Goal: Task Accomplishment & Management: Use online tool/utility

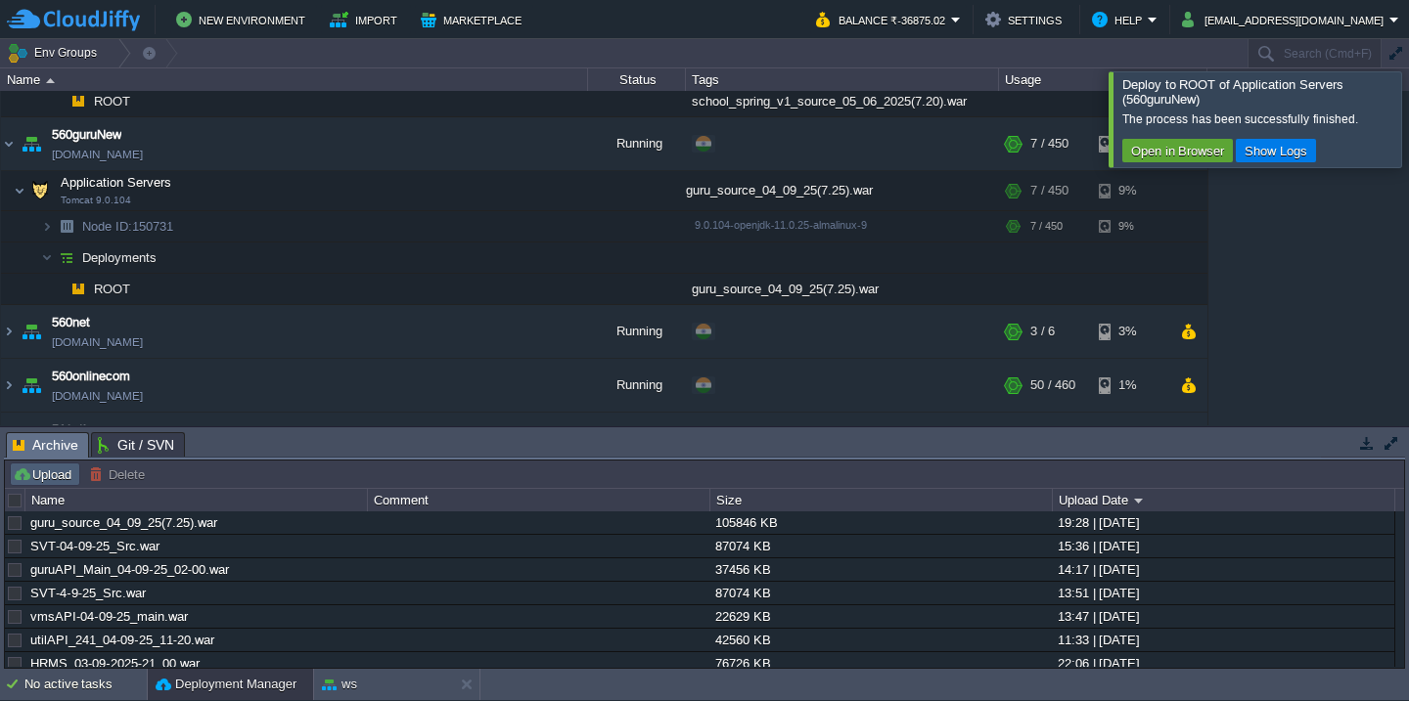
click at [50, 476] on button "Upload" at bounding box center [45, 475] width 65 height 18
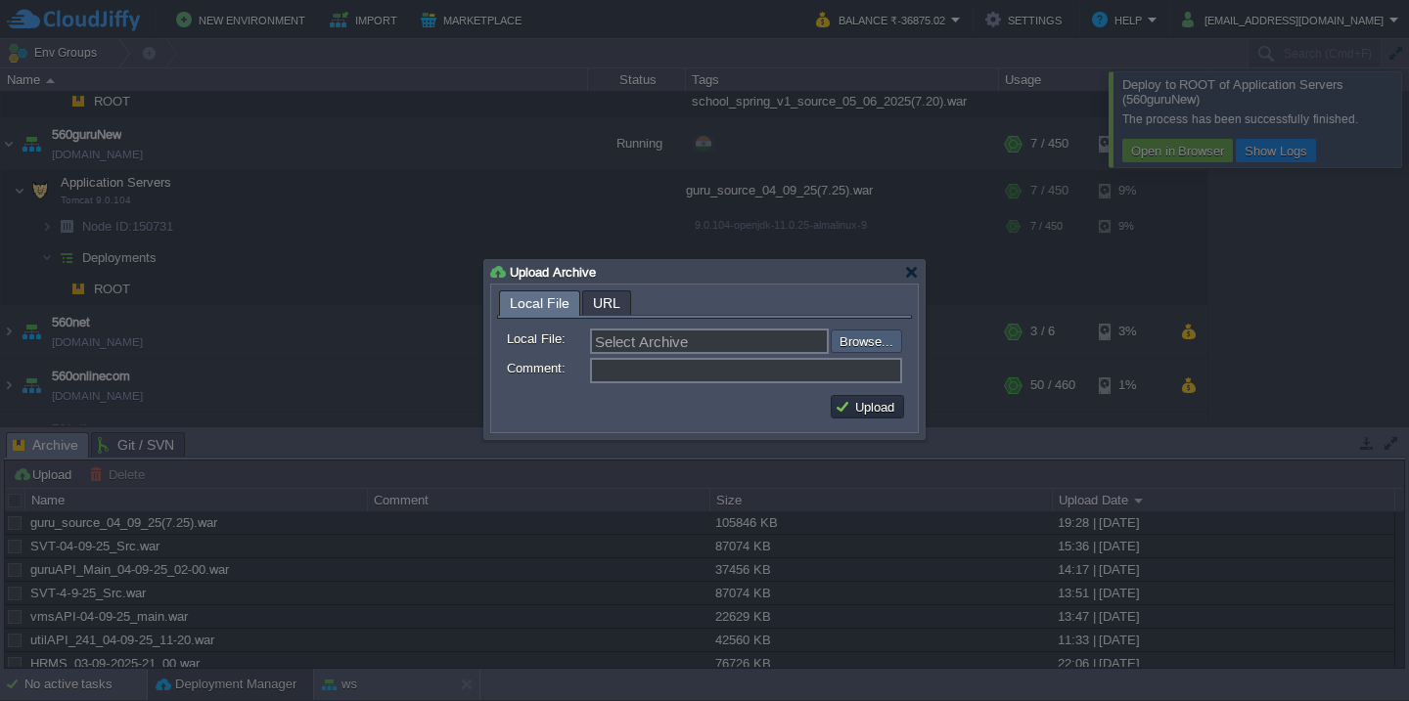
click at [874, 337] on input "file" at bounding box center [779, 341] width 248 height 23
type input "C:\fakepath\HRMSAPI_04-09-2025-20_00.war"
type input "HRMSAPI_04-09-2025-20_00.war"
click at [863, 402] on button "Upload" at bounding box center [868, 407] width 66 height 18
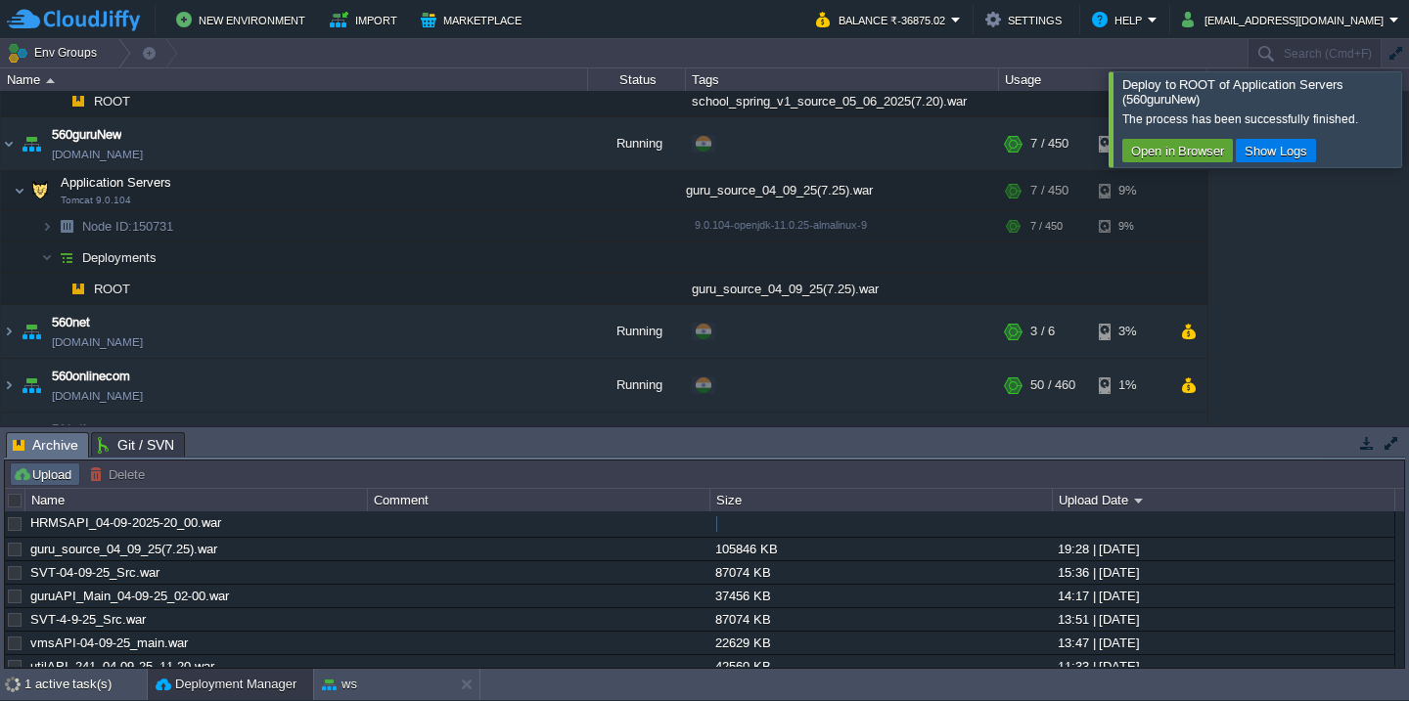
click at [41, 473] on button "Upload" at bounding box center [45, 475] width 65 height 18
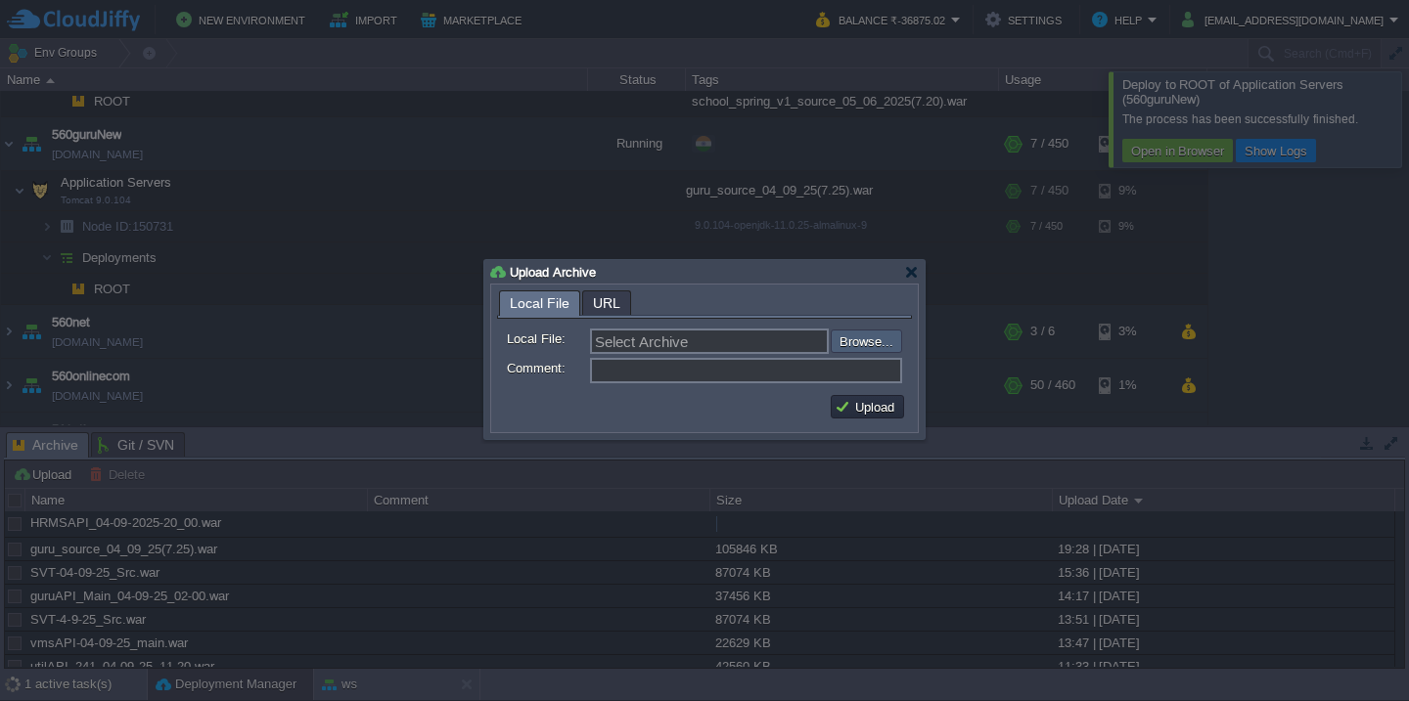
click at [843, 348] on input "file" at bounding box center [779, 341] width 248 height 23
type input "C:\fakepath\HRMS_04-09-2025-20_00.war"
type input "HRMS_04-09-2025-20_00.war"
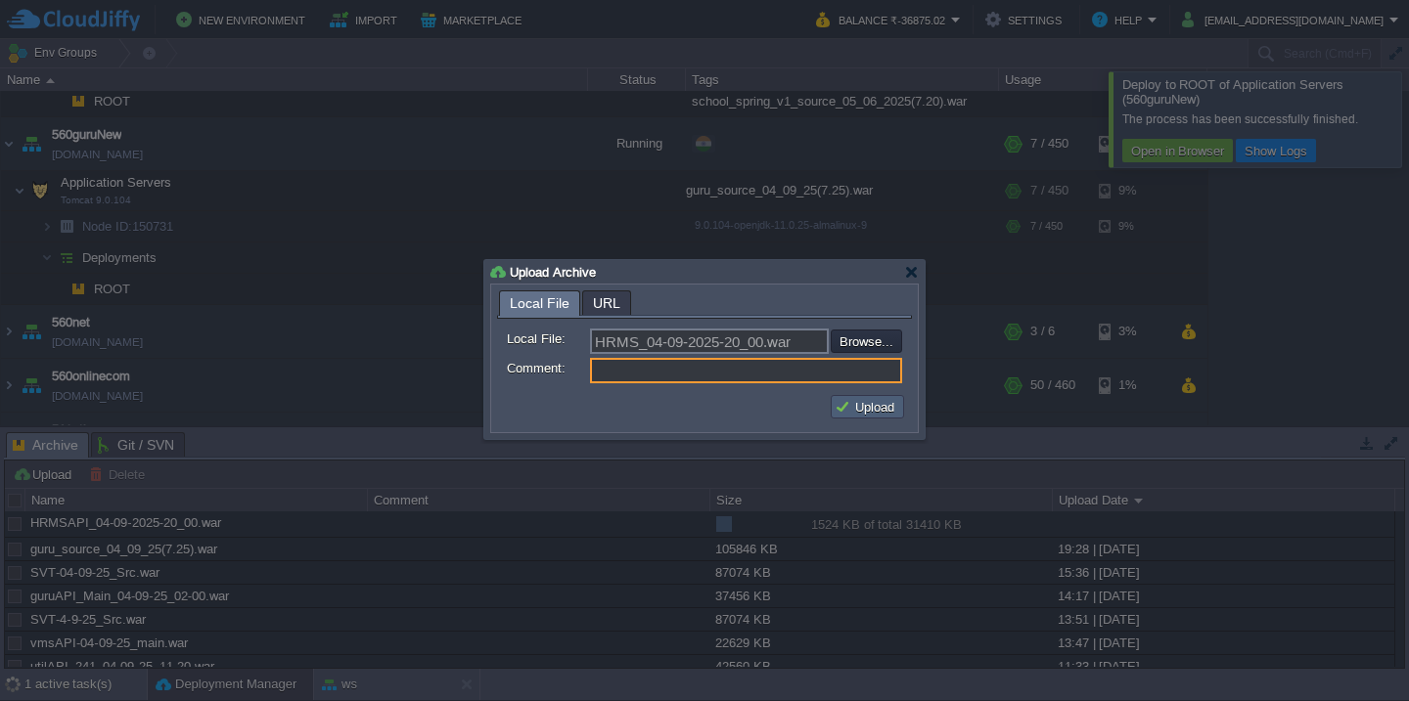
click at [853, 405] on button "Upload" at bounding box center [868, 407] width 66 height 18
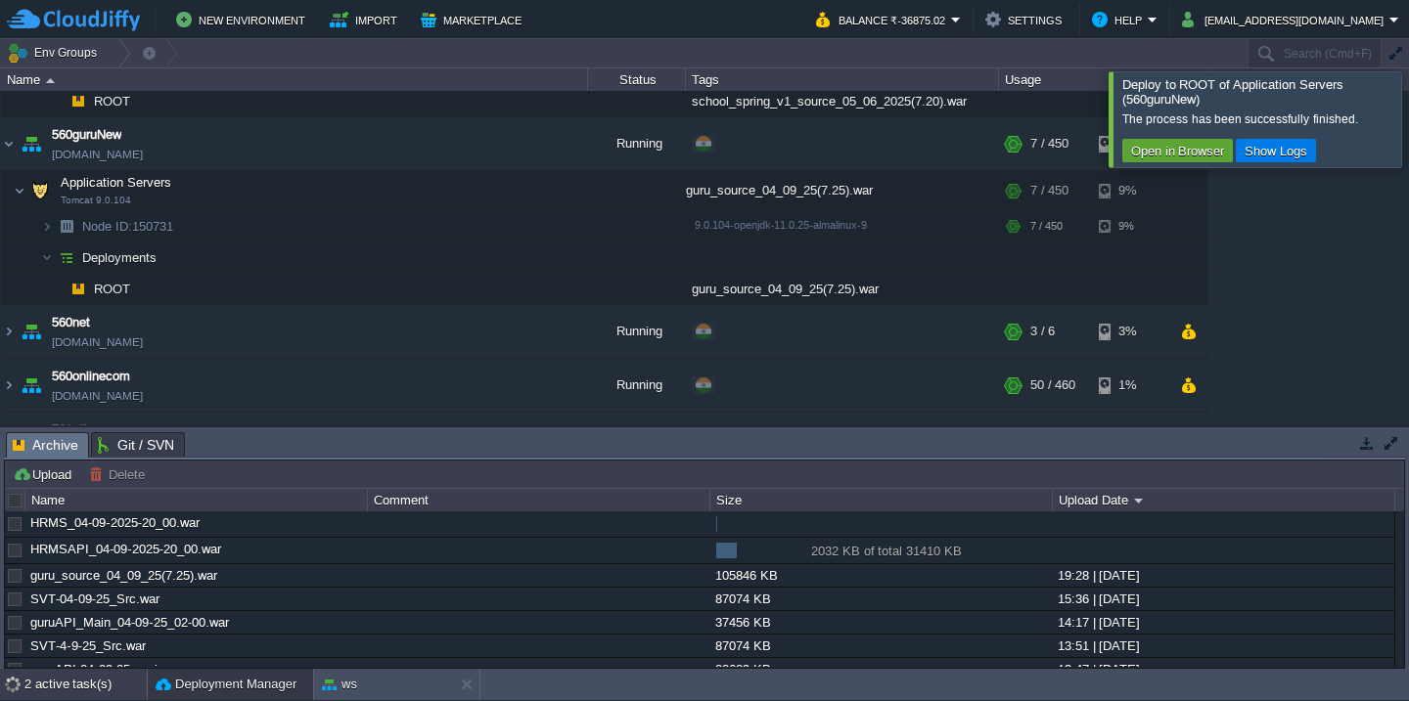
click at [37, 688] on div "2 active task(s)" at bounding box center [85, 684] width 122 height 31
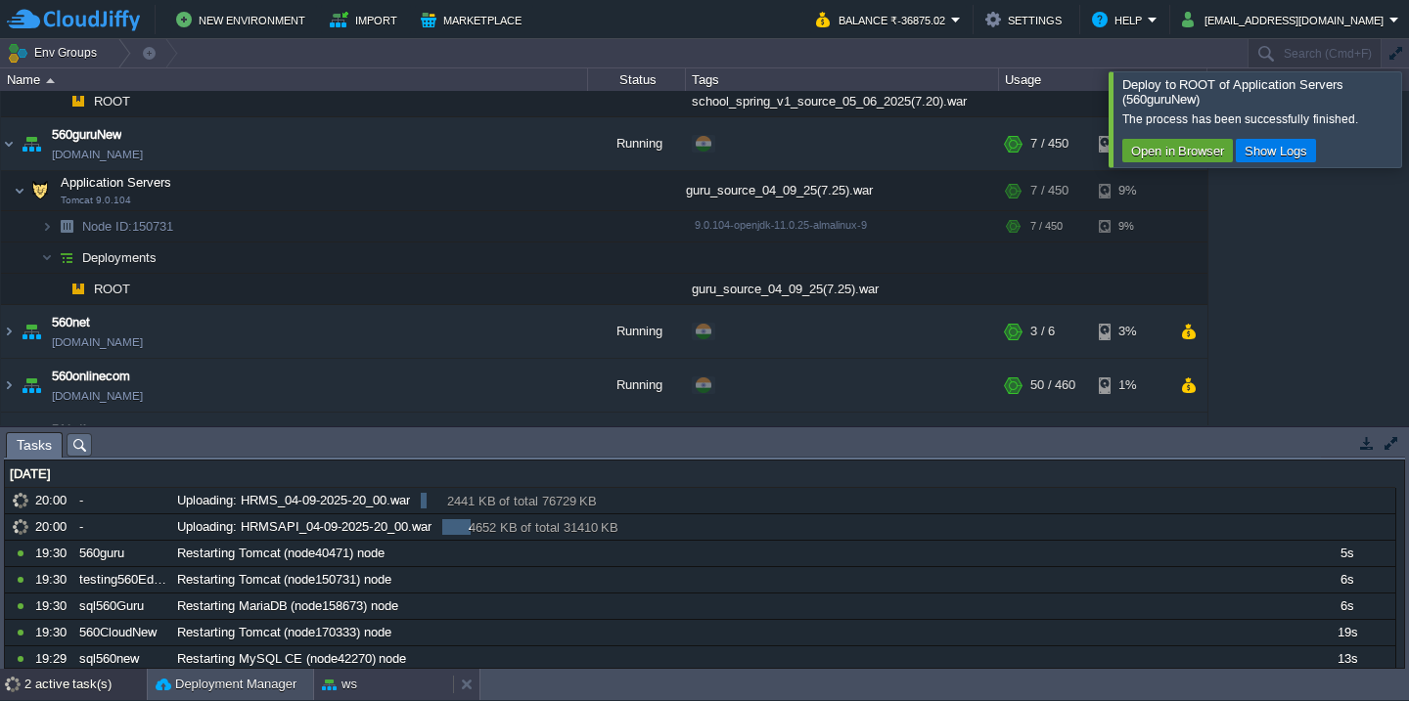
click at [330, 676] on button "ws" at bounding box center [339, 685] width 35 height 20
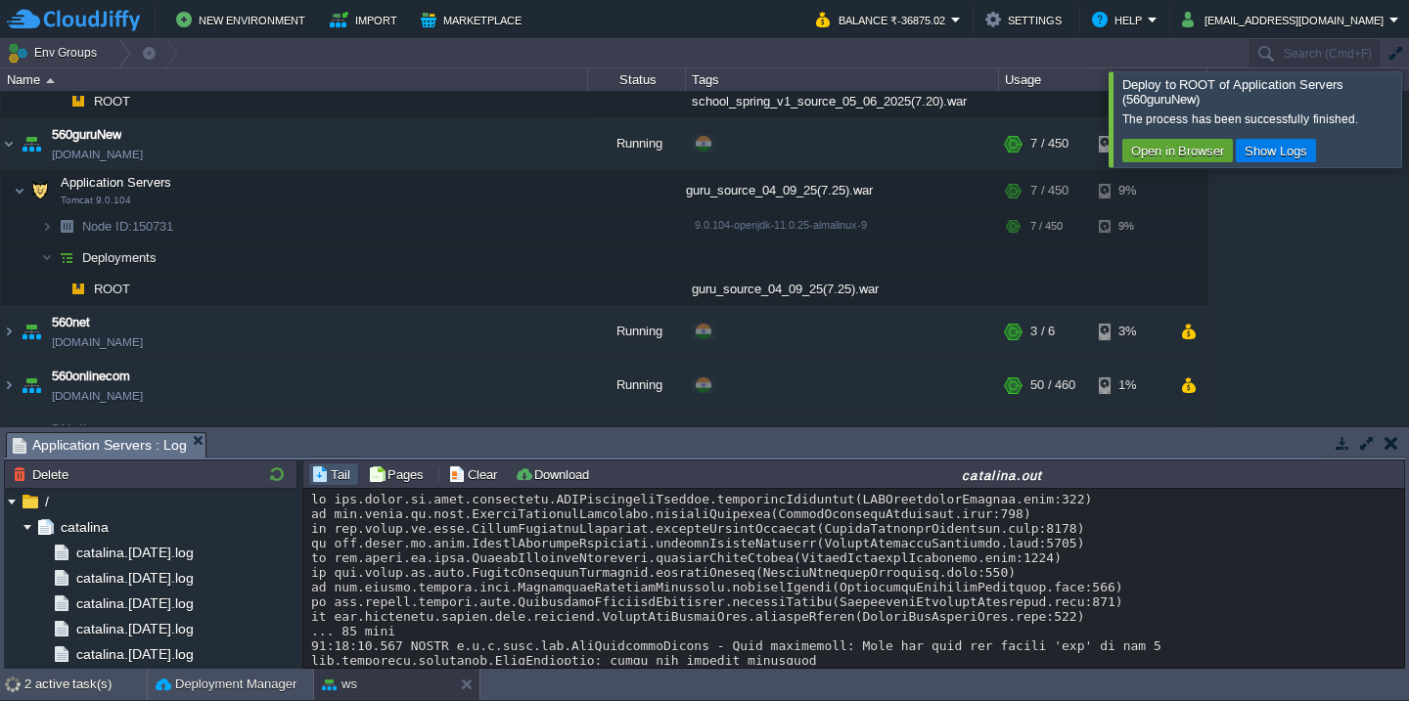
click at [1408, 108] on div at bounding box center [1432, 118] width 0 height 95
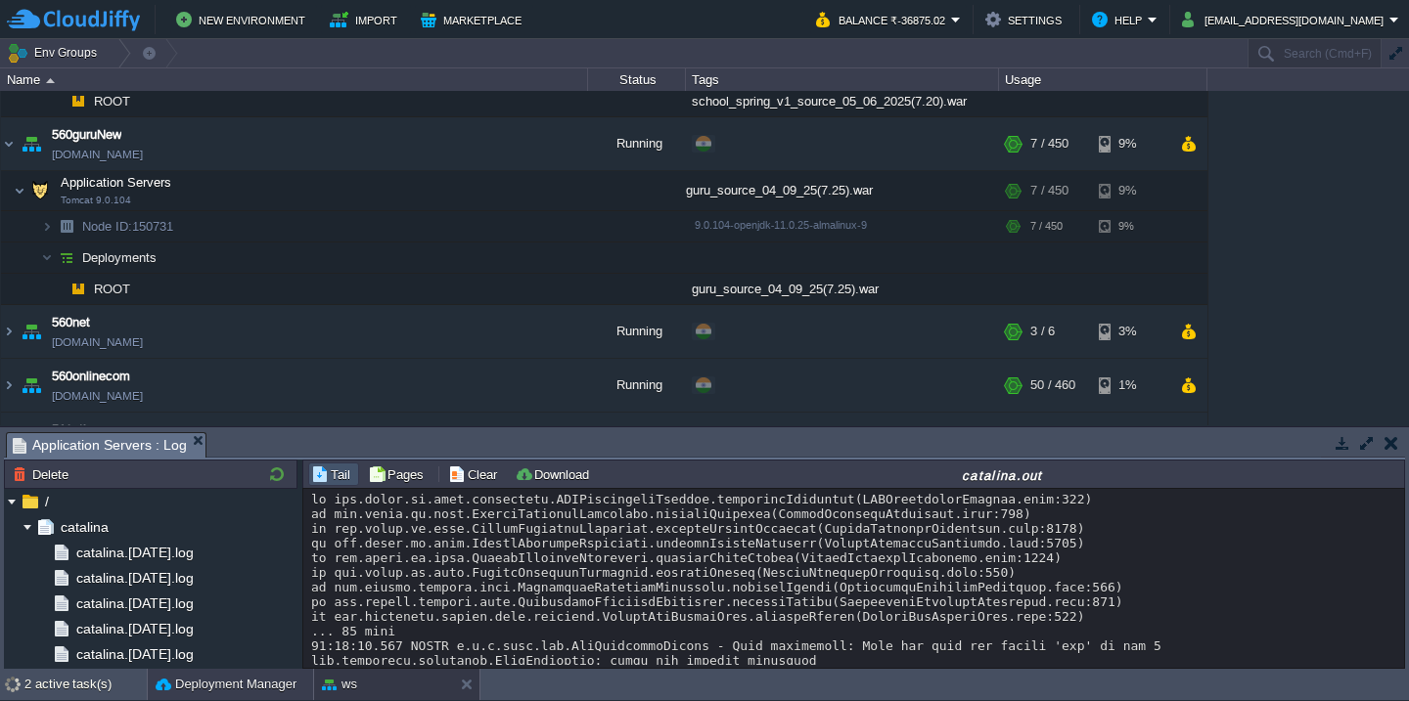
click at [231, 675] on button "Deployment Manager" at bounding box center [226, 685] width 141 height 20
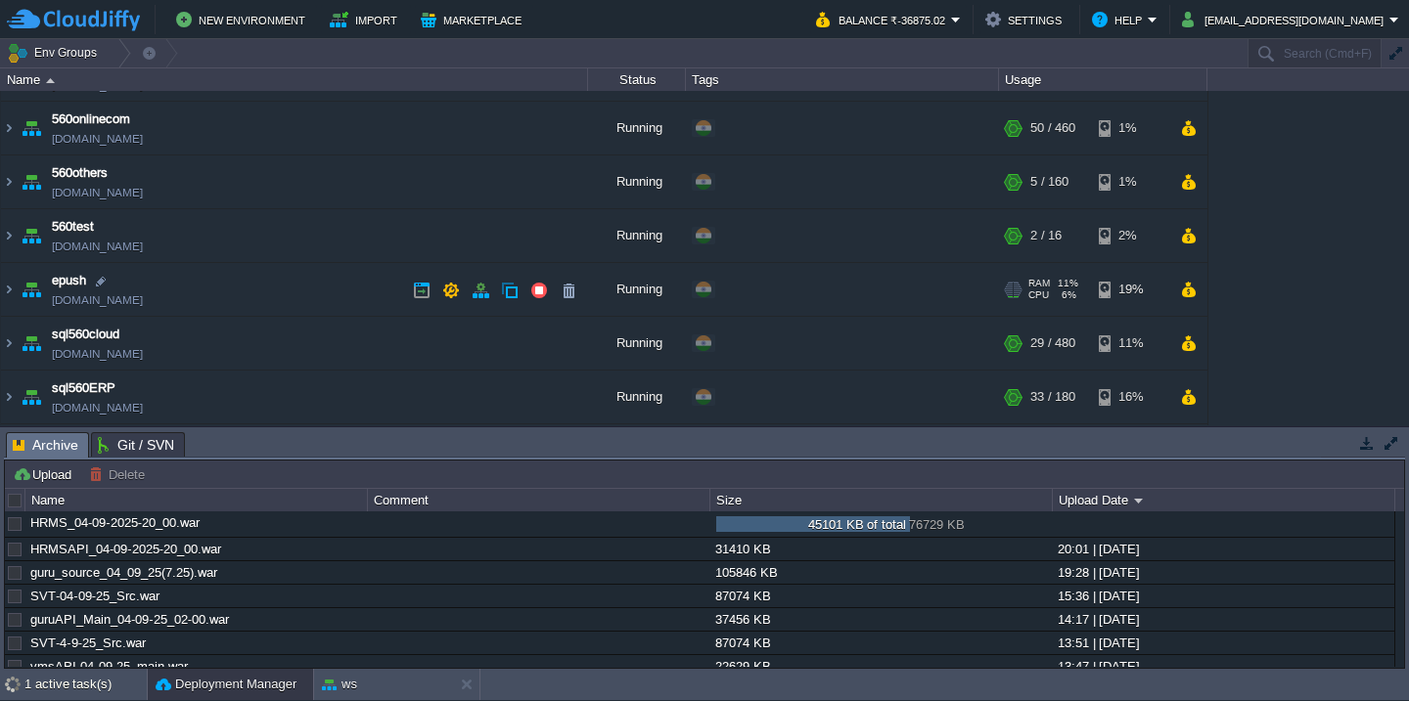
scroll to position [654, 0]
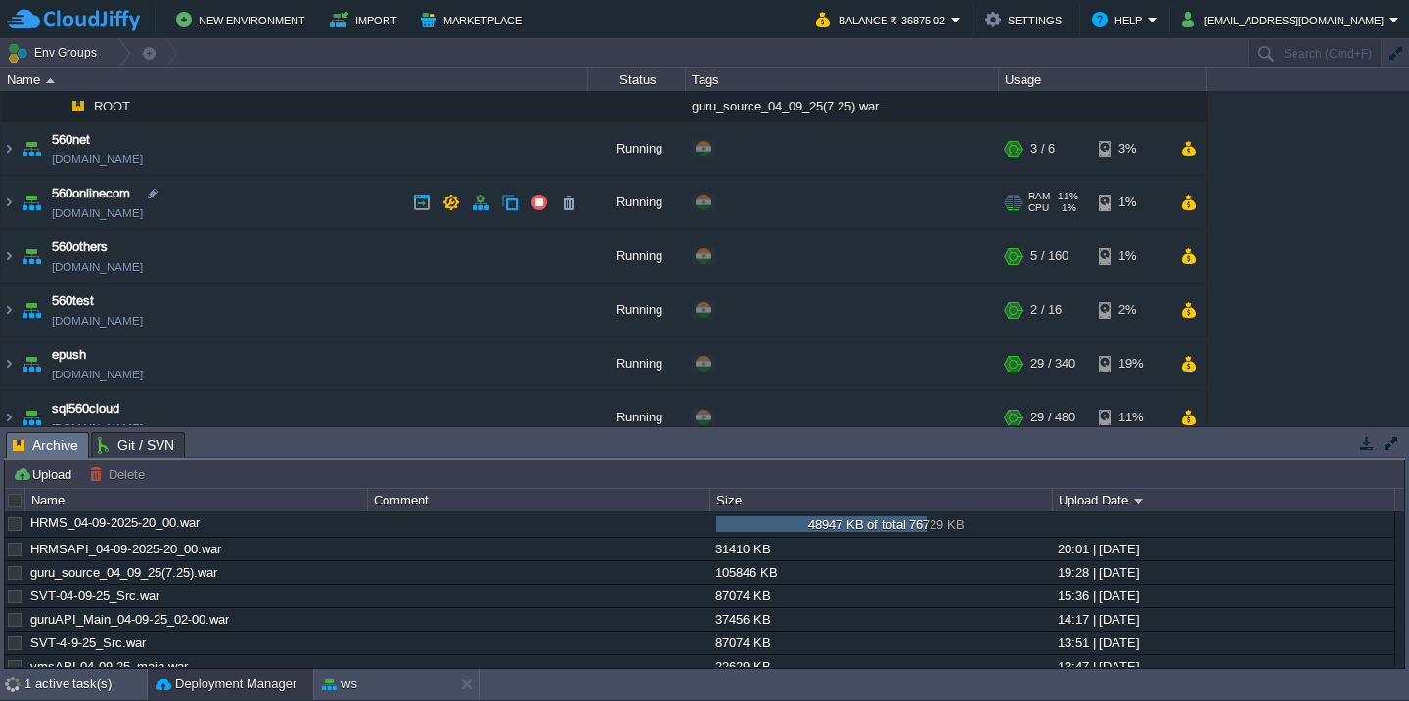
click at [251, 208] on td "560onlinecom [DOMAIN_NAME]" at bounding box center [294, 203] width 587 height 54
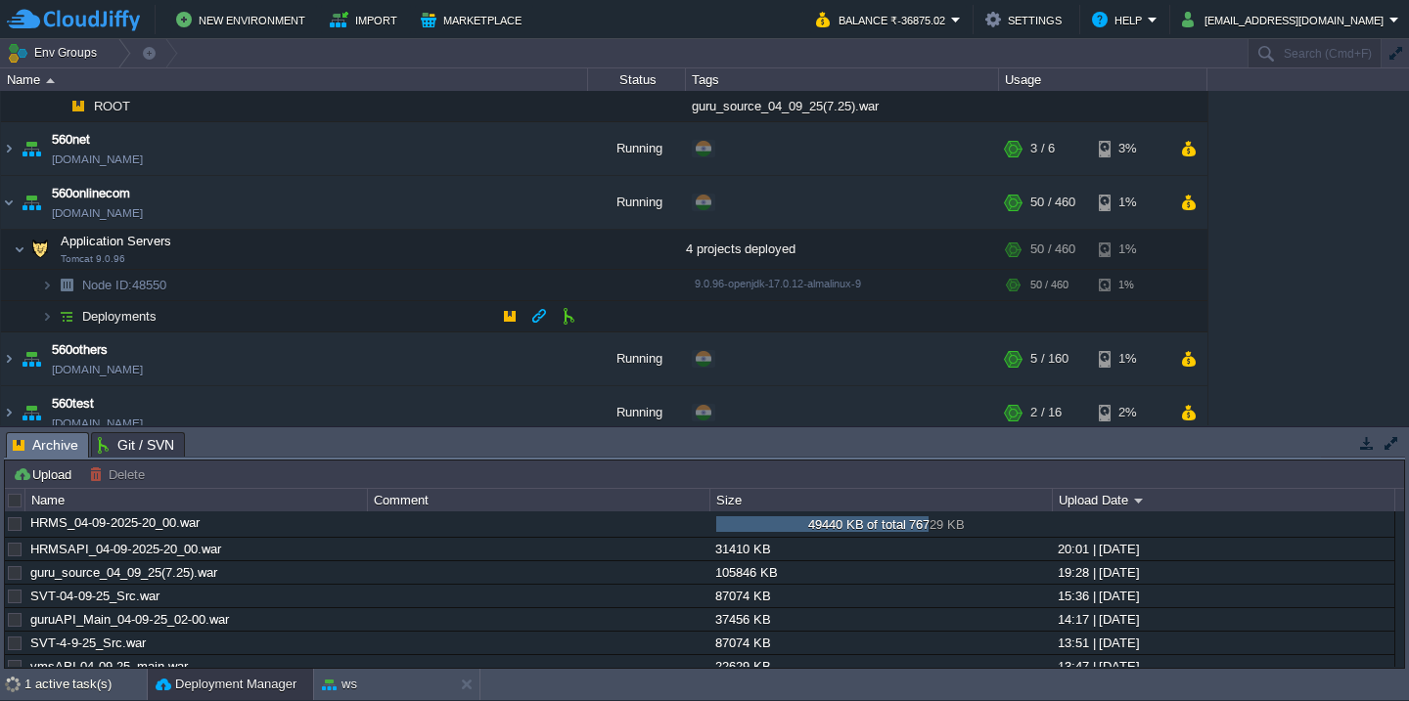
click at [253, 319] on td "Deployments" at bounding box center [294, 316] width 587 height 31
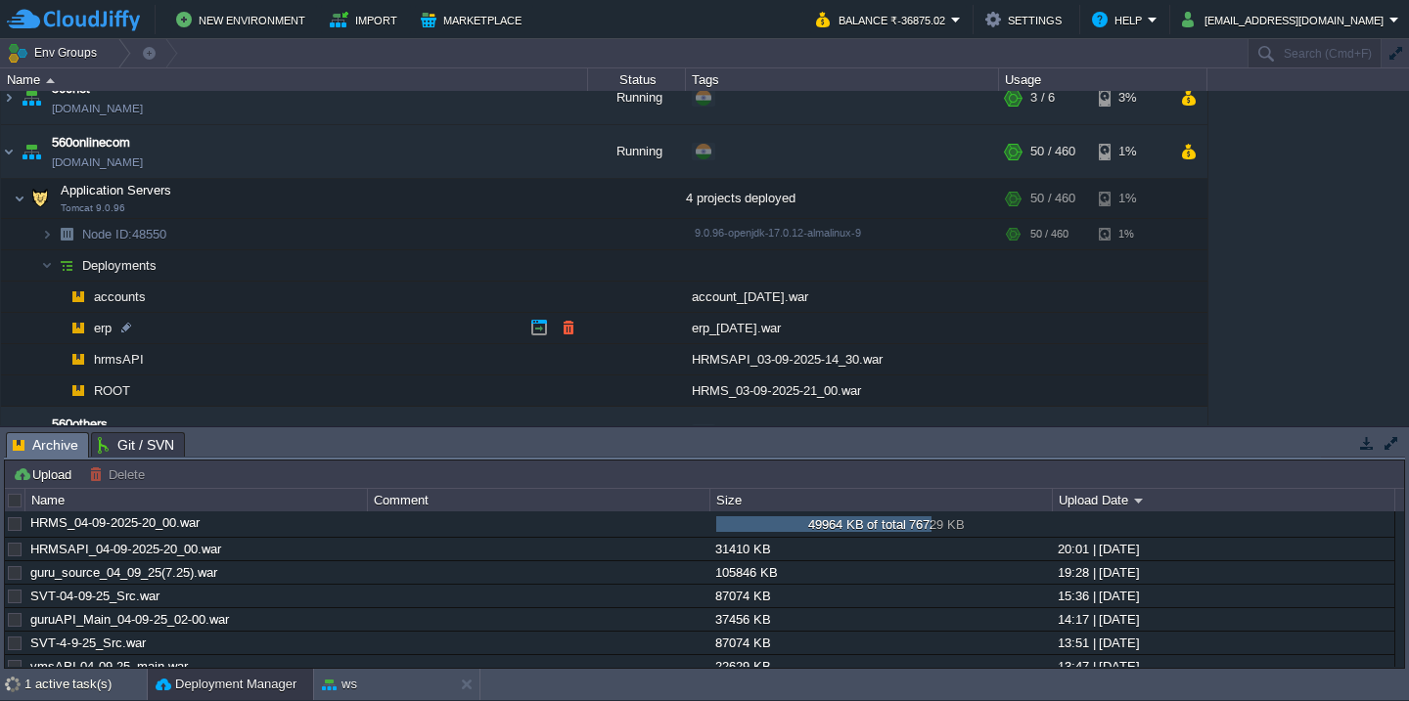
scroll to position [726, 0]
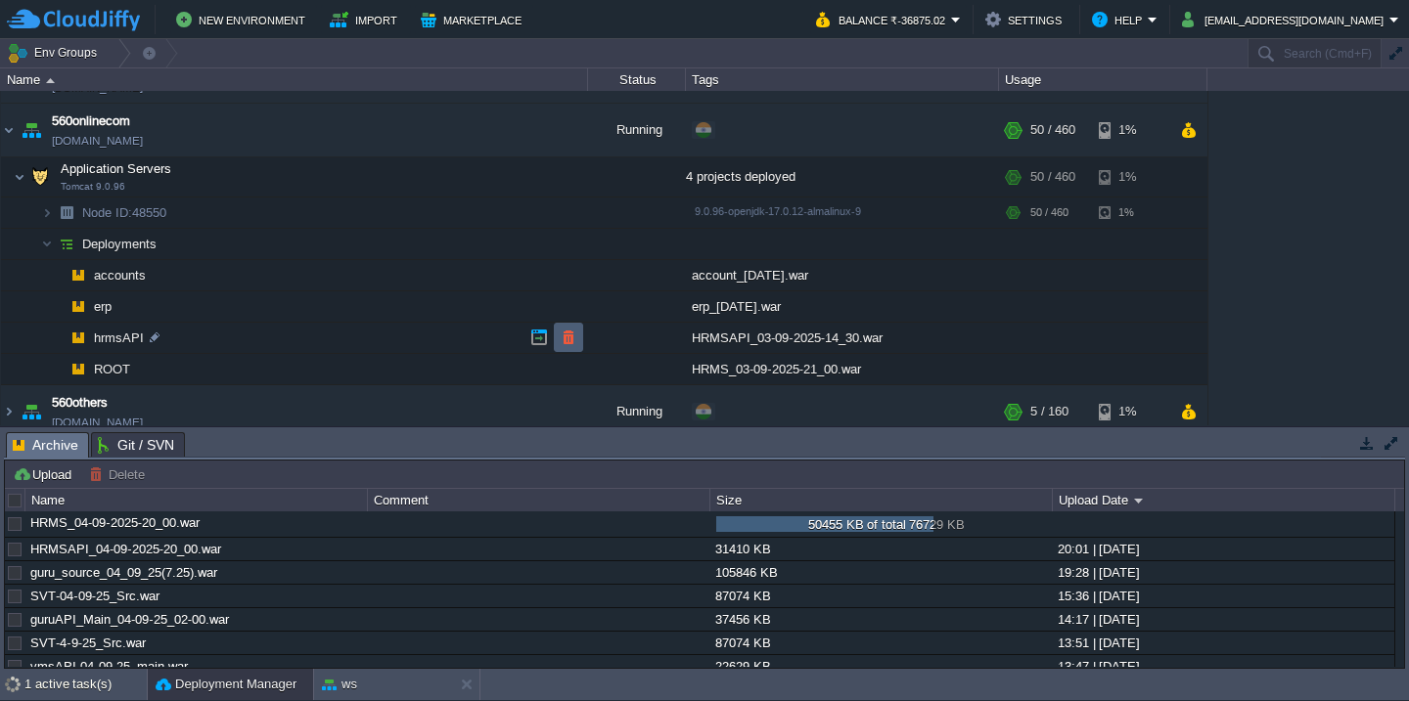
click at [571, 330] on button "button" at bounding box center [569, 338] width 18 height 18
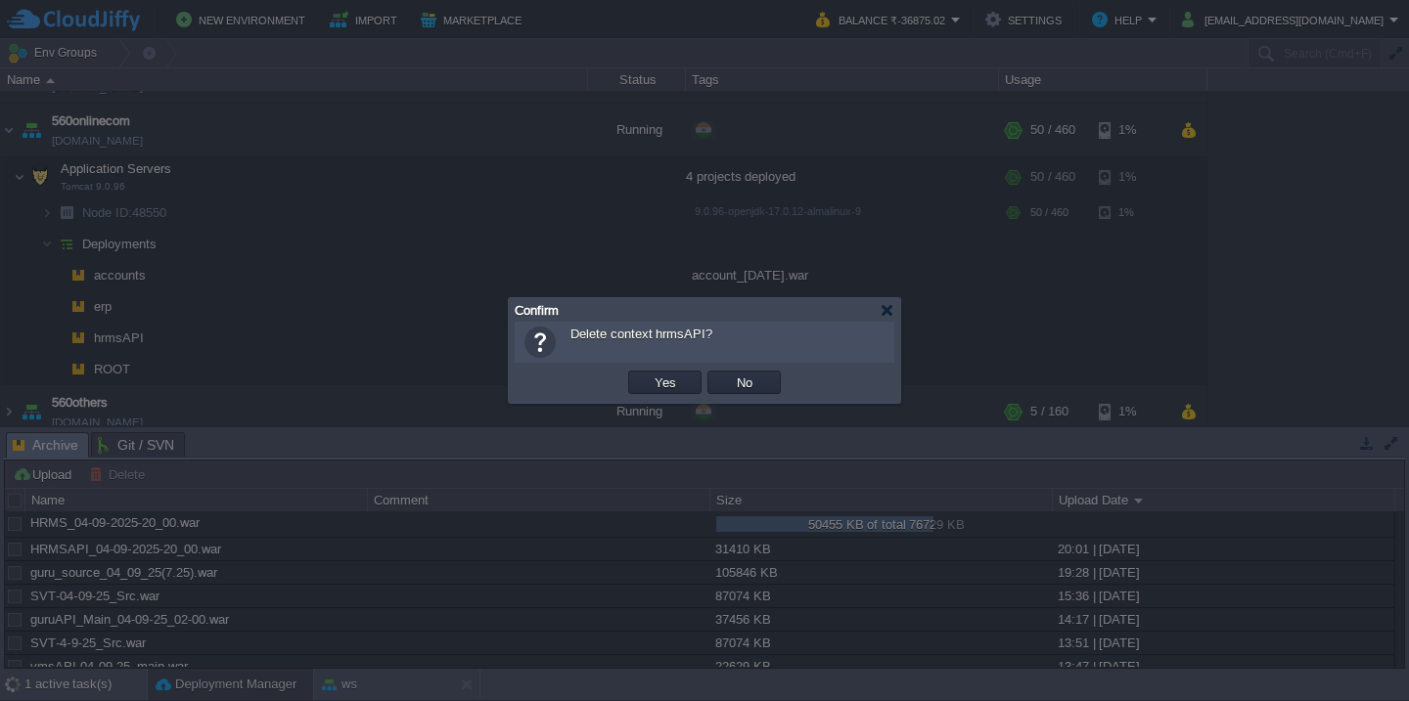
click at [649, 374] on button "Yes" at bounding box center [665, 383] width 33 height 18
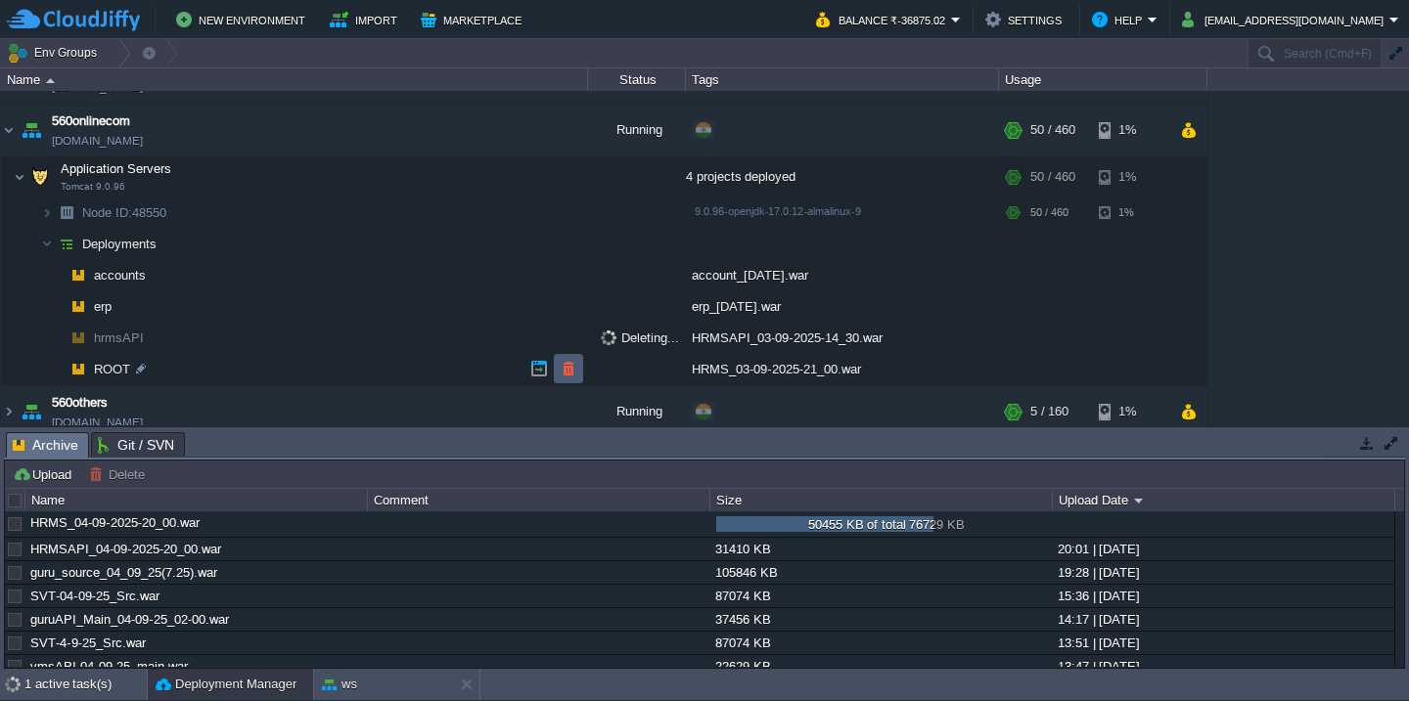
click at [567, 358] on td at bounding box center [568, 368] width 29 height 29
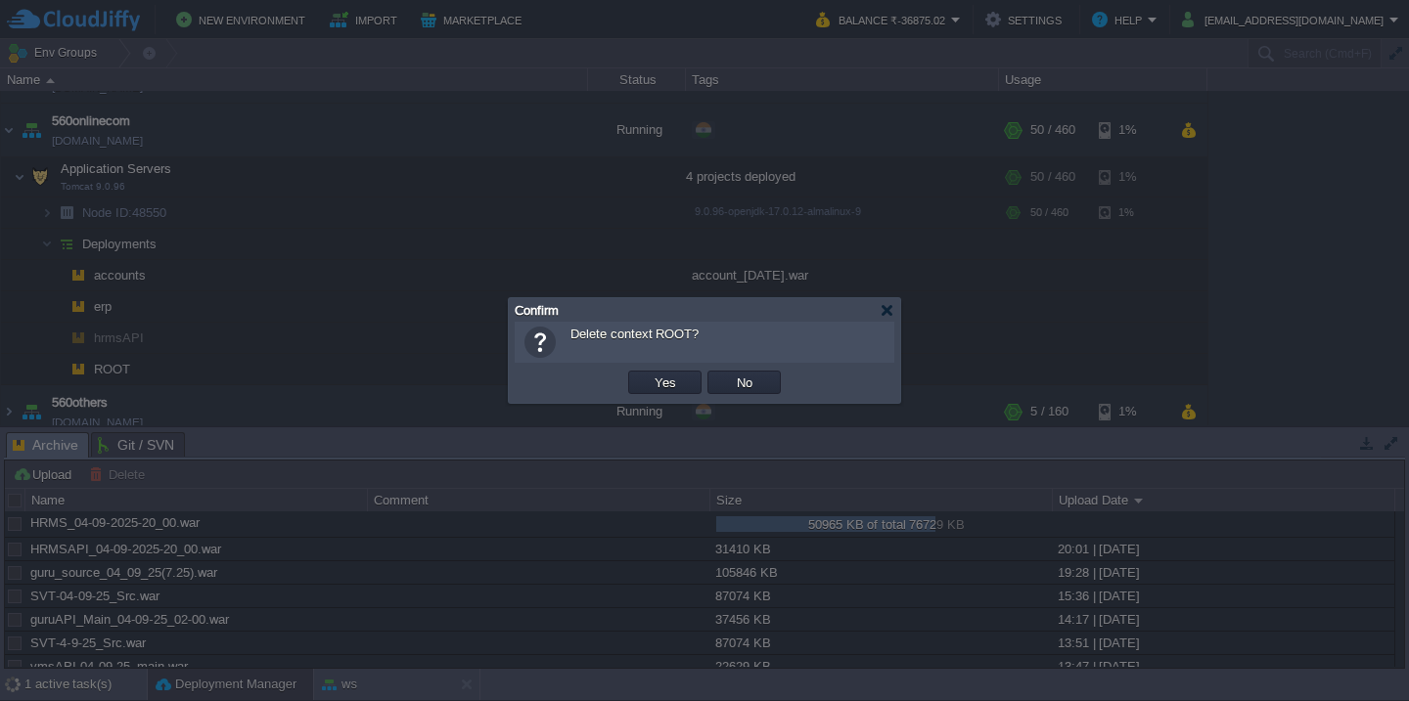
click at [649, 374] on button "Yes" at bounding box center [665, 383] width 33 height 18
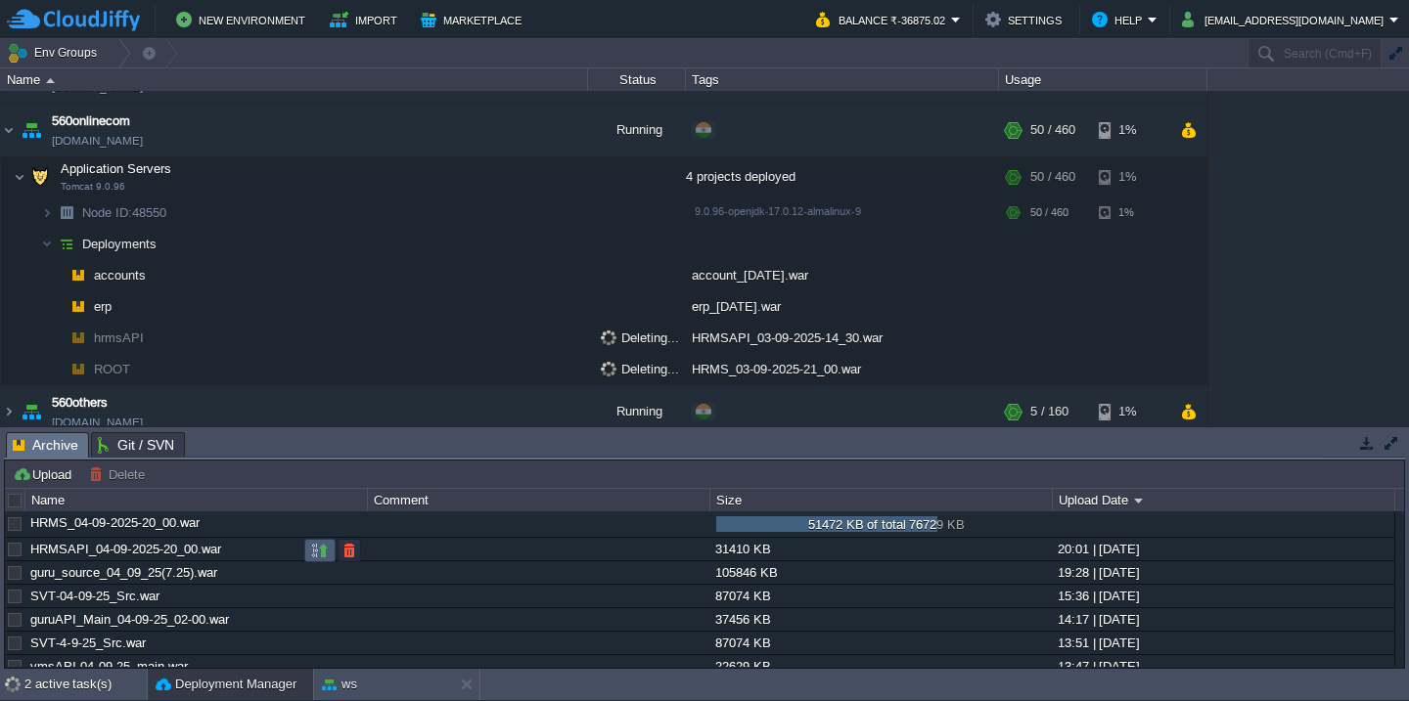
click at [308, 549] on td at bounding box center [319, 550] width 31 height 23
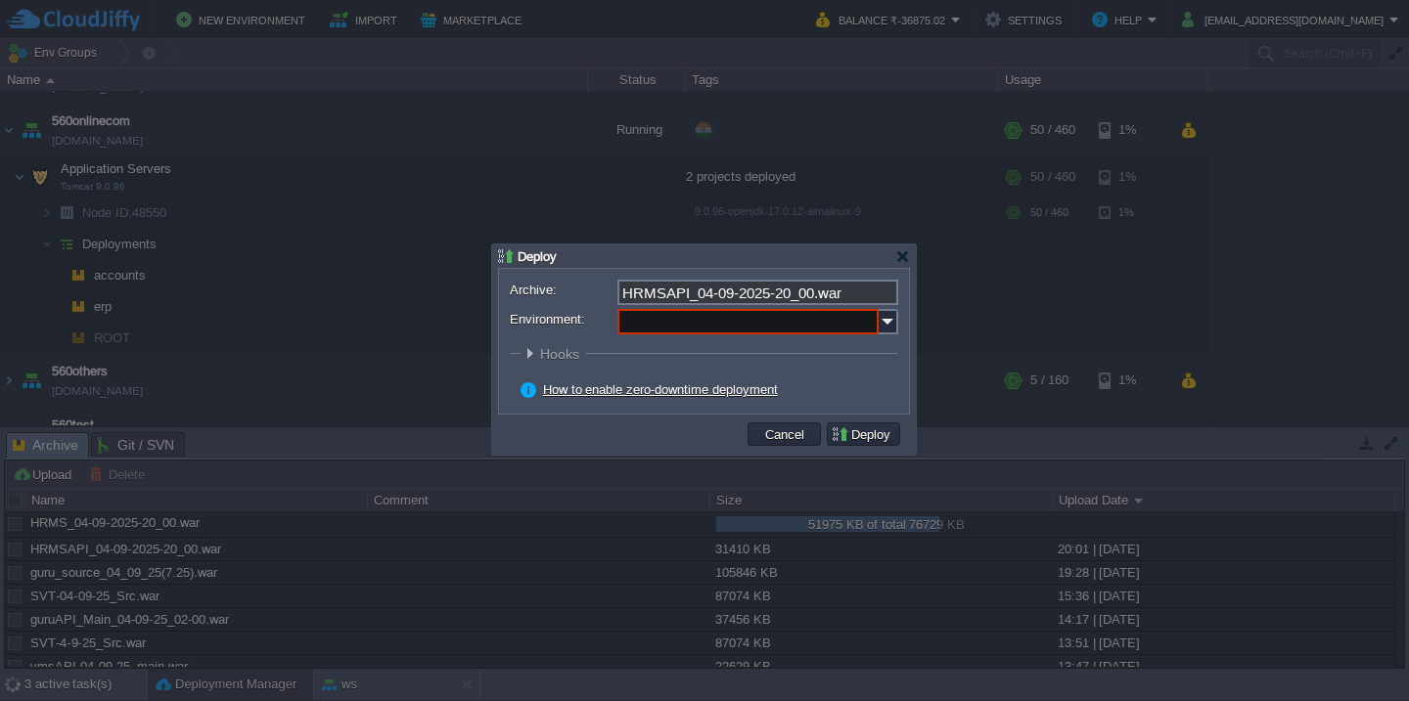
click at [745, 330] on input "Environment:" at bounding box center [747, 321] width 261 height 25
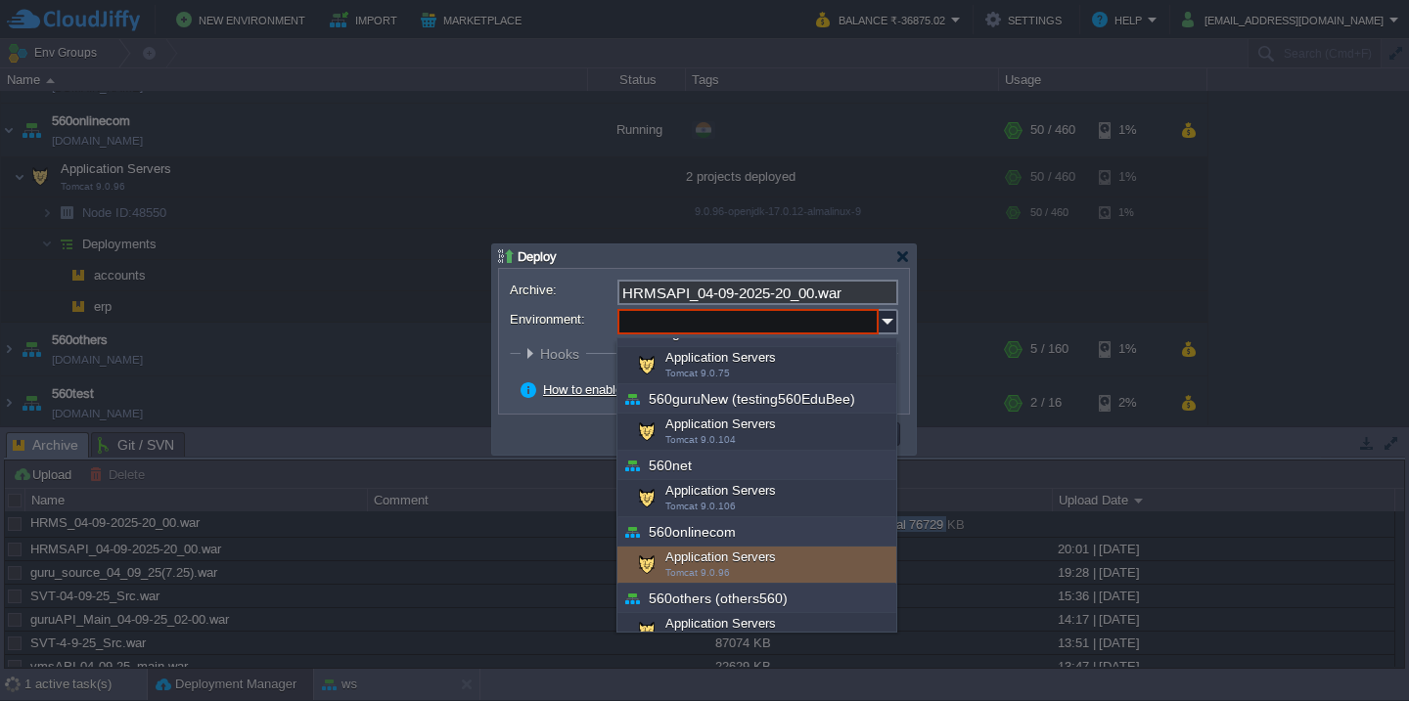
scroll to position [224, 0]
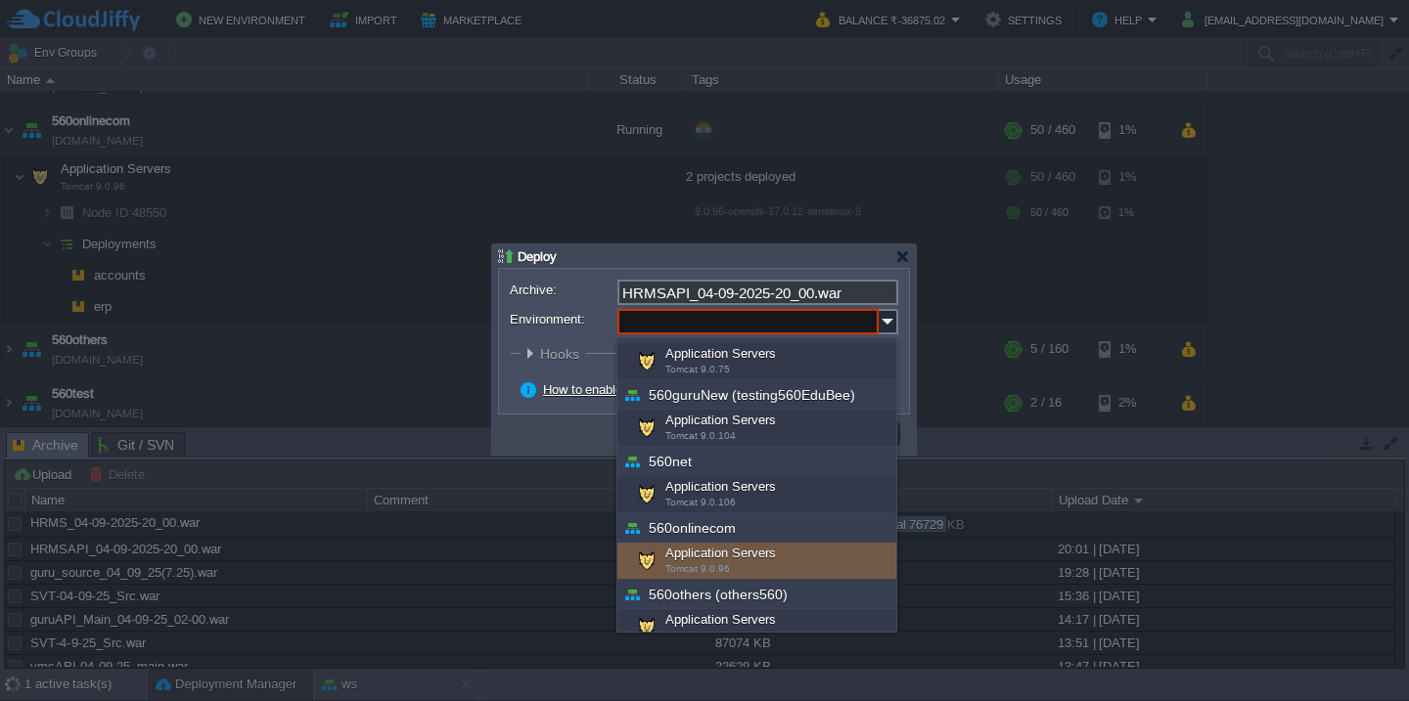
click at [726, 559] on div "Application Servers Tomcat 9.0.96" at bounding box center [756, 561] width 279 height 37
type input "Application Servers (560onlinecom)"
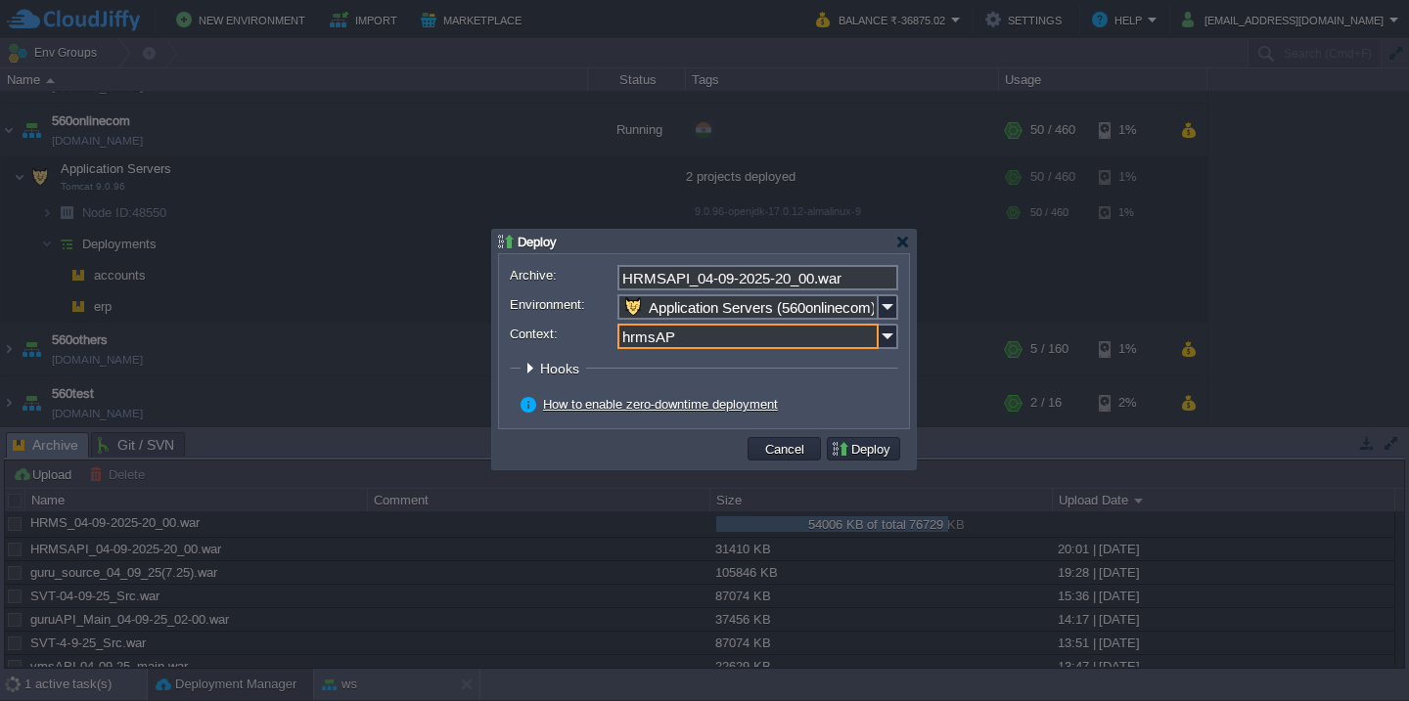
type input "hrmsAPI"
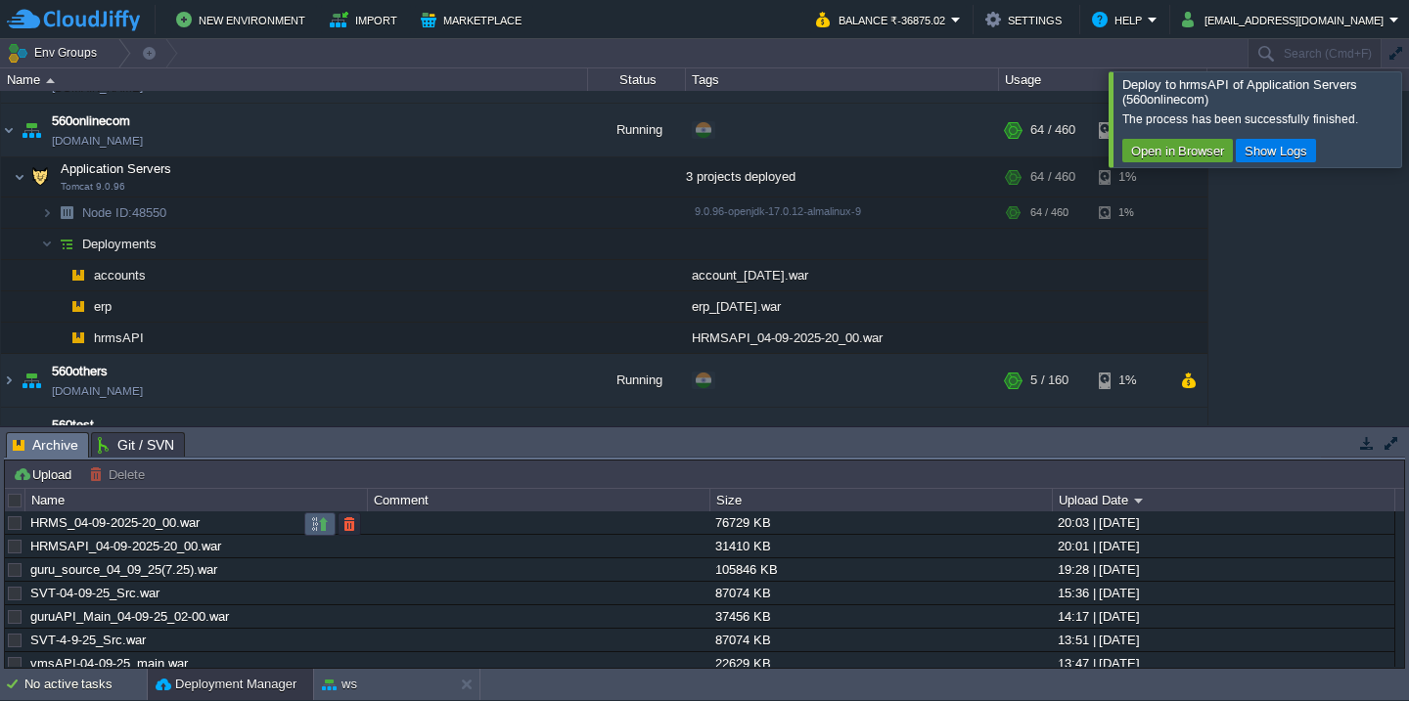
click at [315, 524] on button "button" at bounding box center [320, 525] width 18 height 18
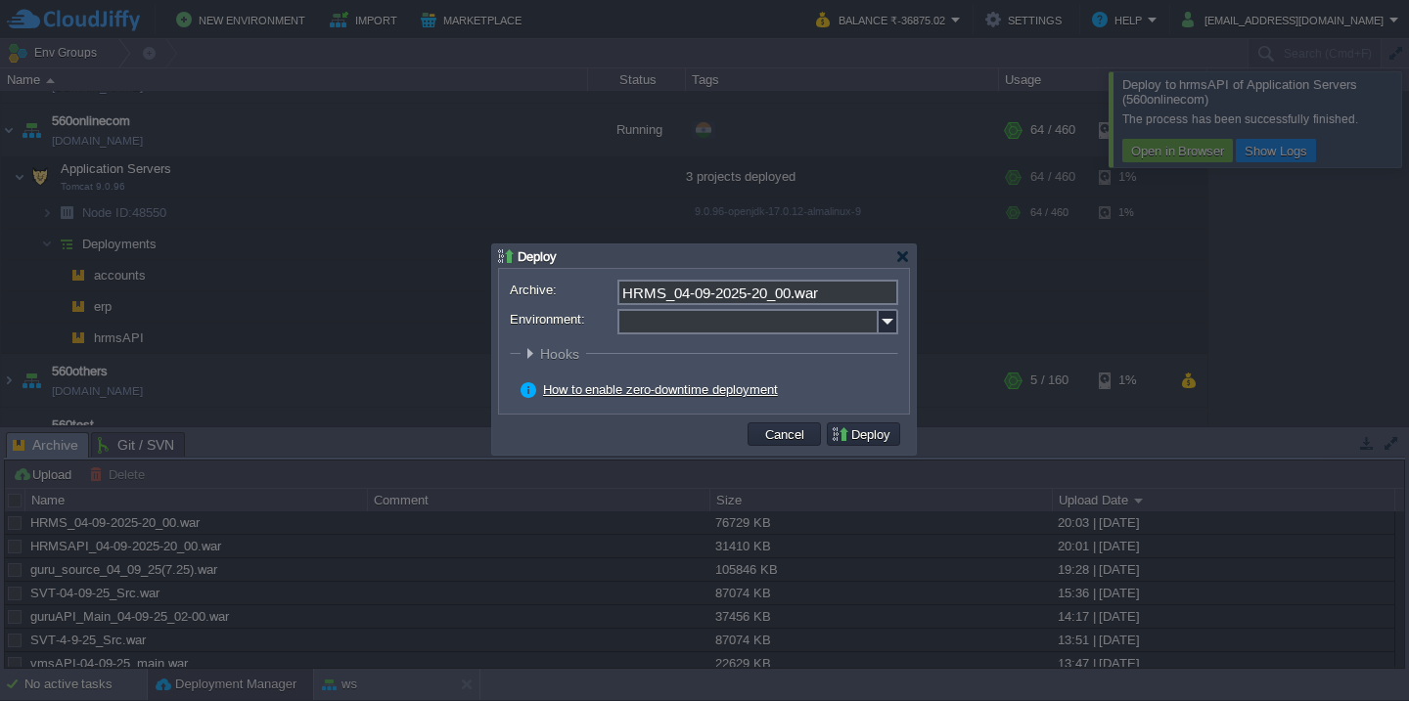
click at [658, 330] on input "Environment:" at bounding box center [747, 321] width 261 height 25
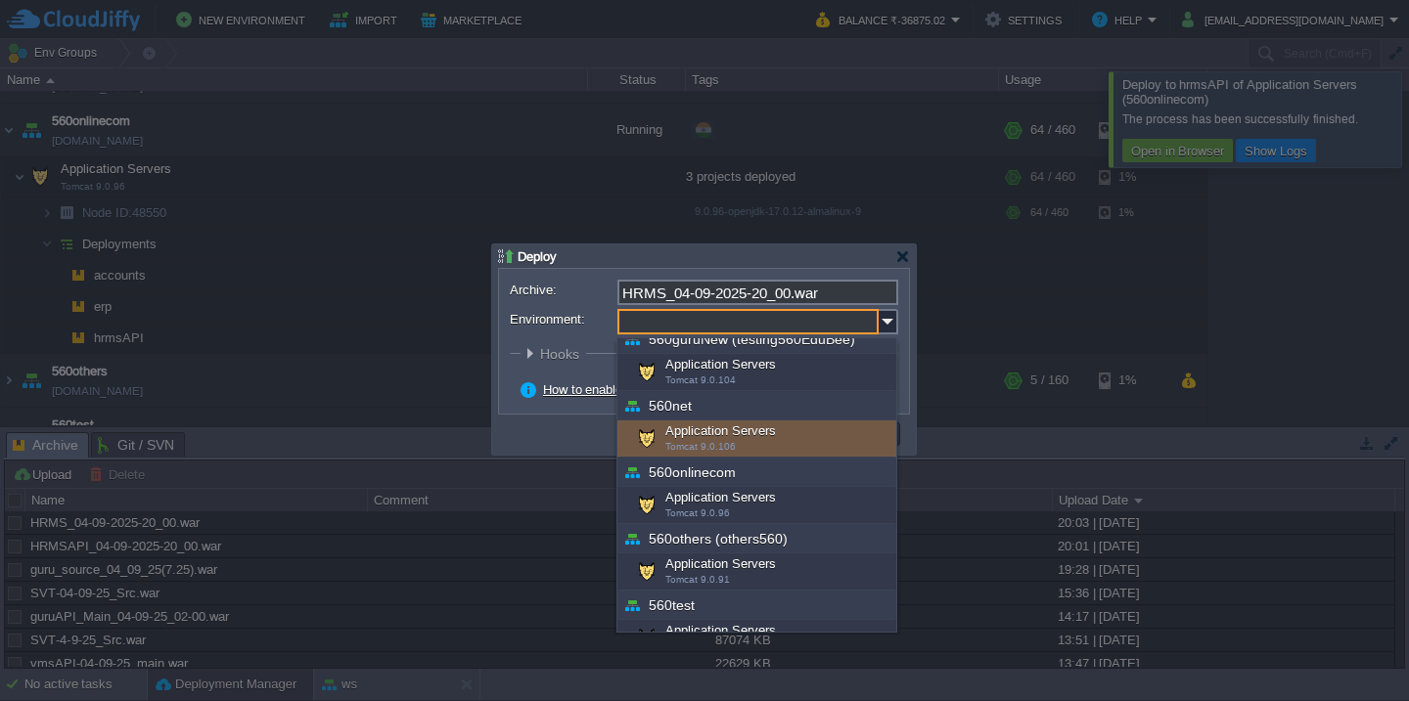
scroll to position [284, 0]
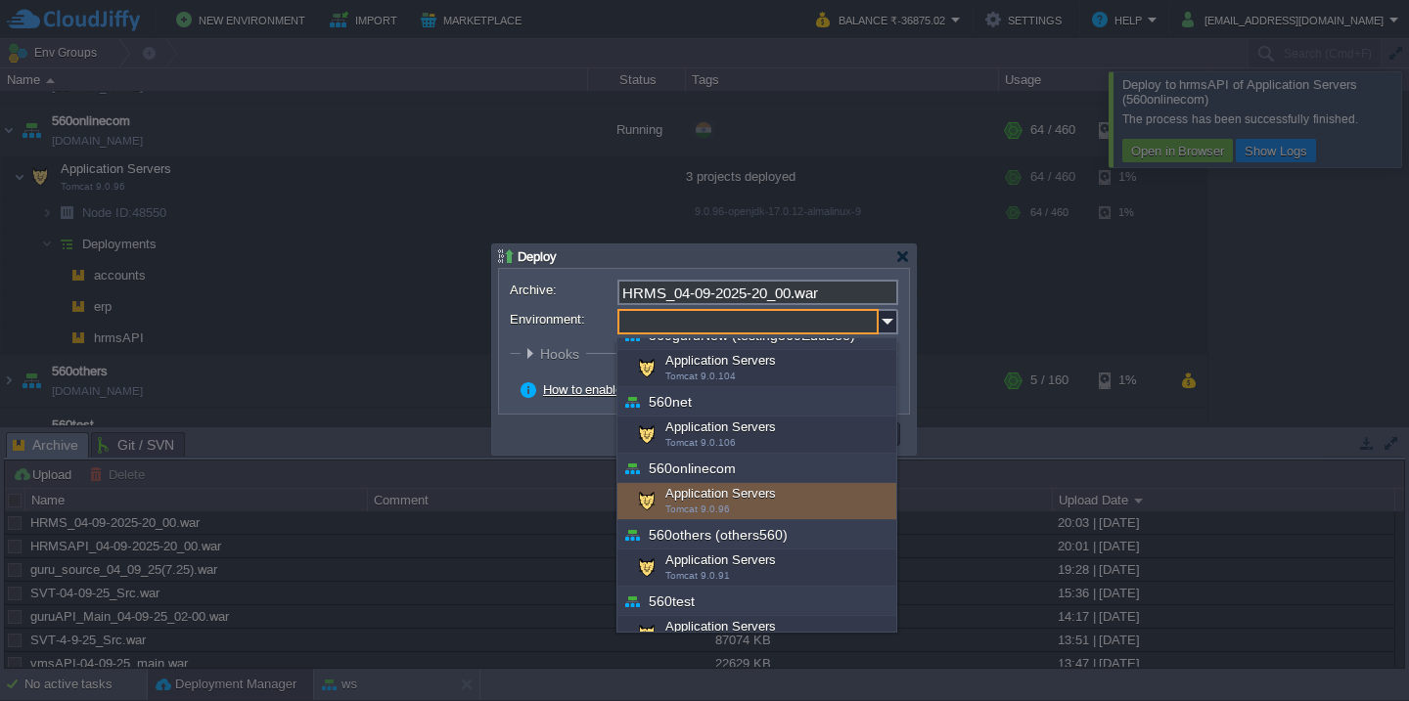
click at [670, 483] on div "Application Servers Tomcat 9.0.96" at bounding box center [756, 501] width 279 height 37
type input "Application Servers (560onlinecom)"
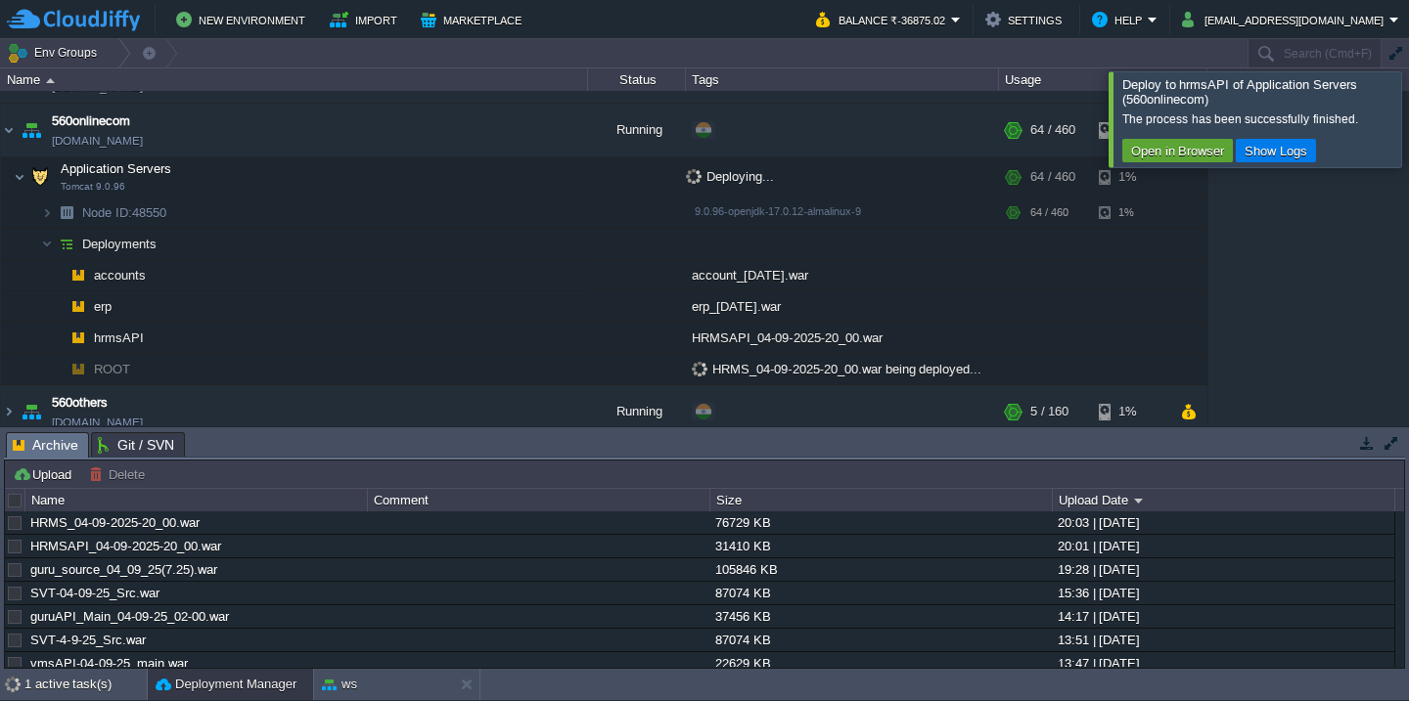
click at [1408, 133] on div at bounding box center [1432, 118] width 0 height 95
click at [1408, 132] on div at bounding box center [1432, 118] width 0 height 95
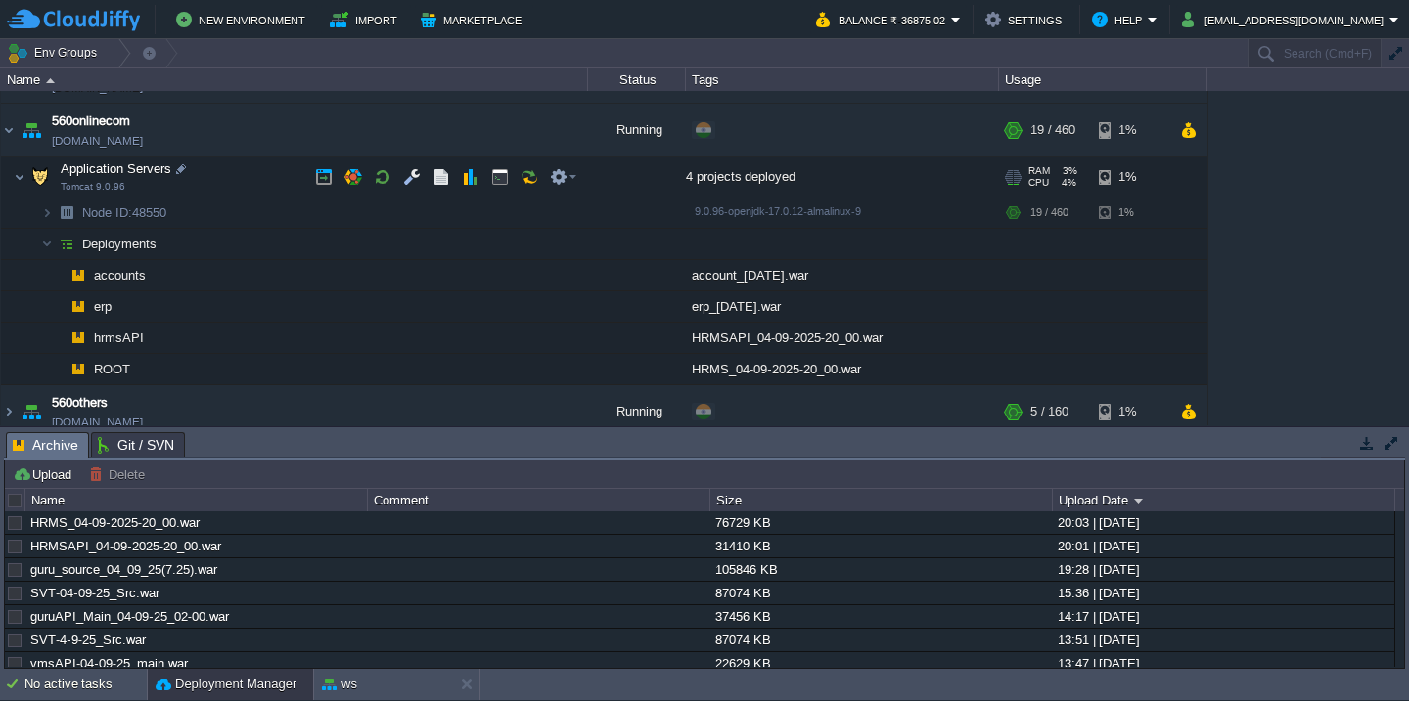
click at [239, 176] on td "Application Servers Tomcat 9.0.96" at bounding box center [294, 178] width 587 height 40
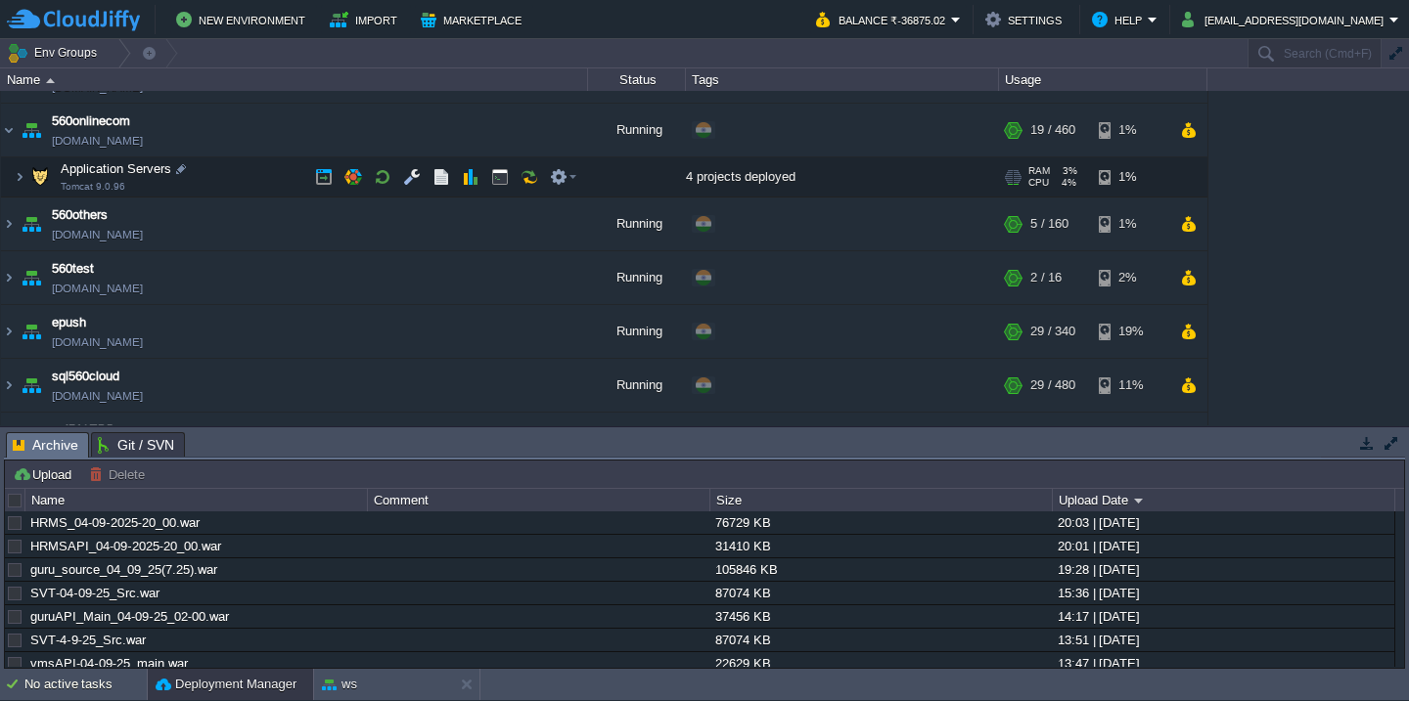
click at [239, 176] on td "Application Servers Tomcat 9.0.96" at bounding box center [294, 178] width 587 height 40
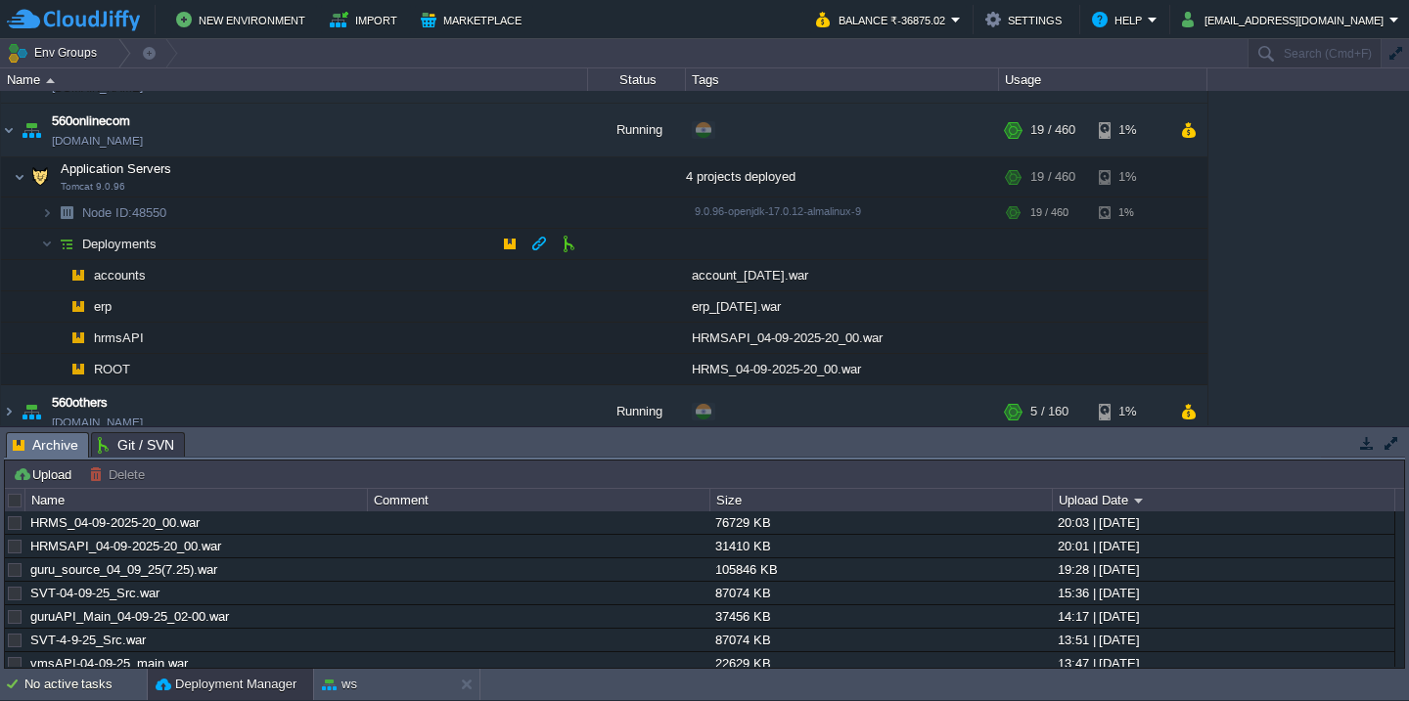
click at [216, 255] on td "Deployments" at bounding box center [294, 244] width 587 height 31
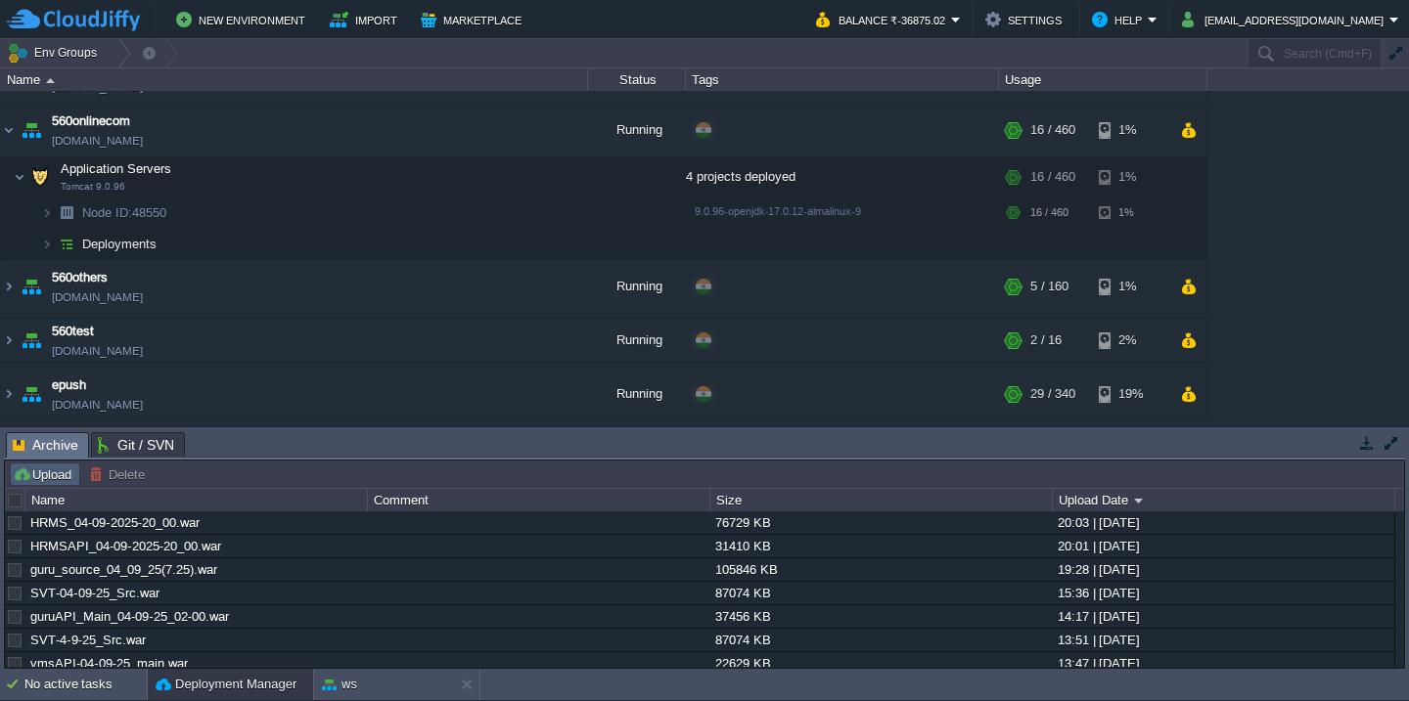
click at [56, 470] on button "Upload" at bounding box center [45, 475] width 65 height 18
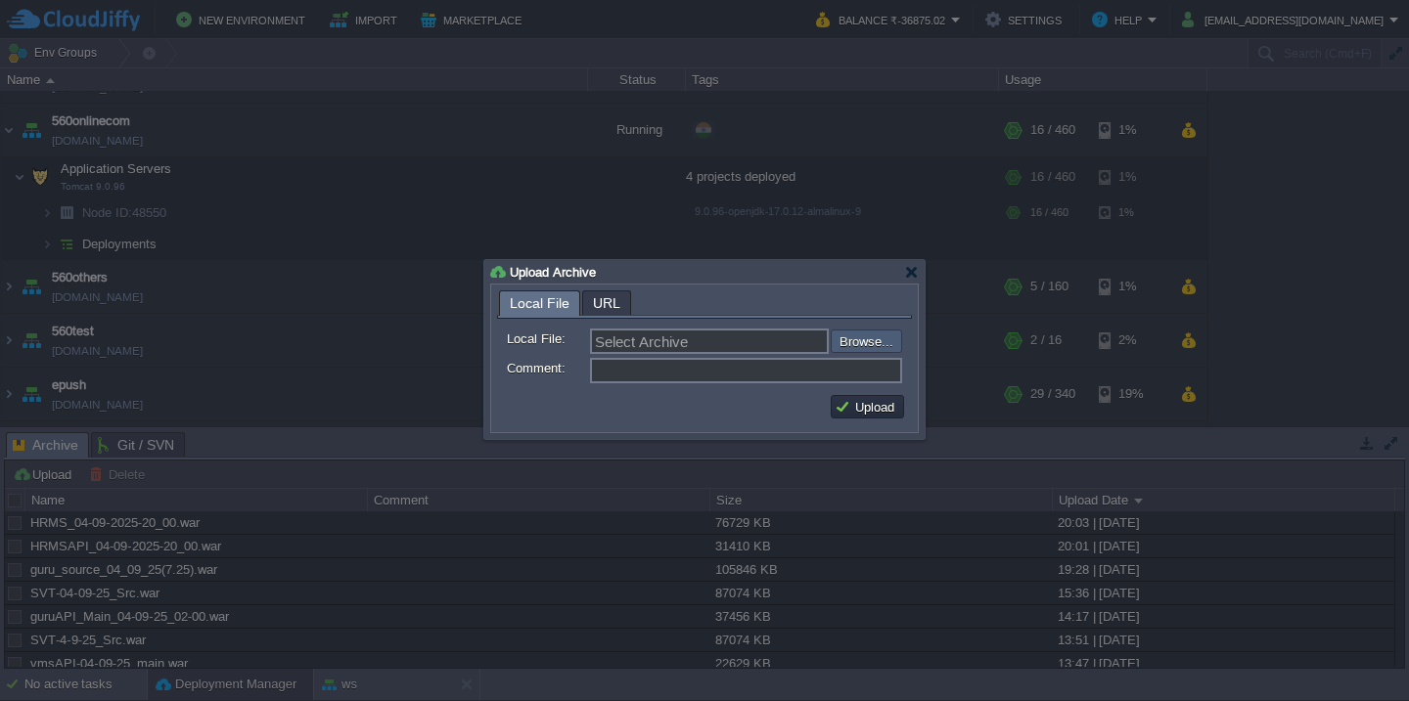
click at [853, 339] on input "file" at bounding box center [779, 341] width 248 height 23
type input "C:\fakepath\guruAPI_source_04_09_22(Main).war"
type input "guruAPI_source_04_09_22(Main).war"
click at [854, 398] on td "Upload" at bounding box center [867, 406] width 73 height 23
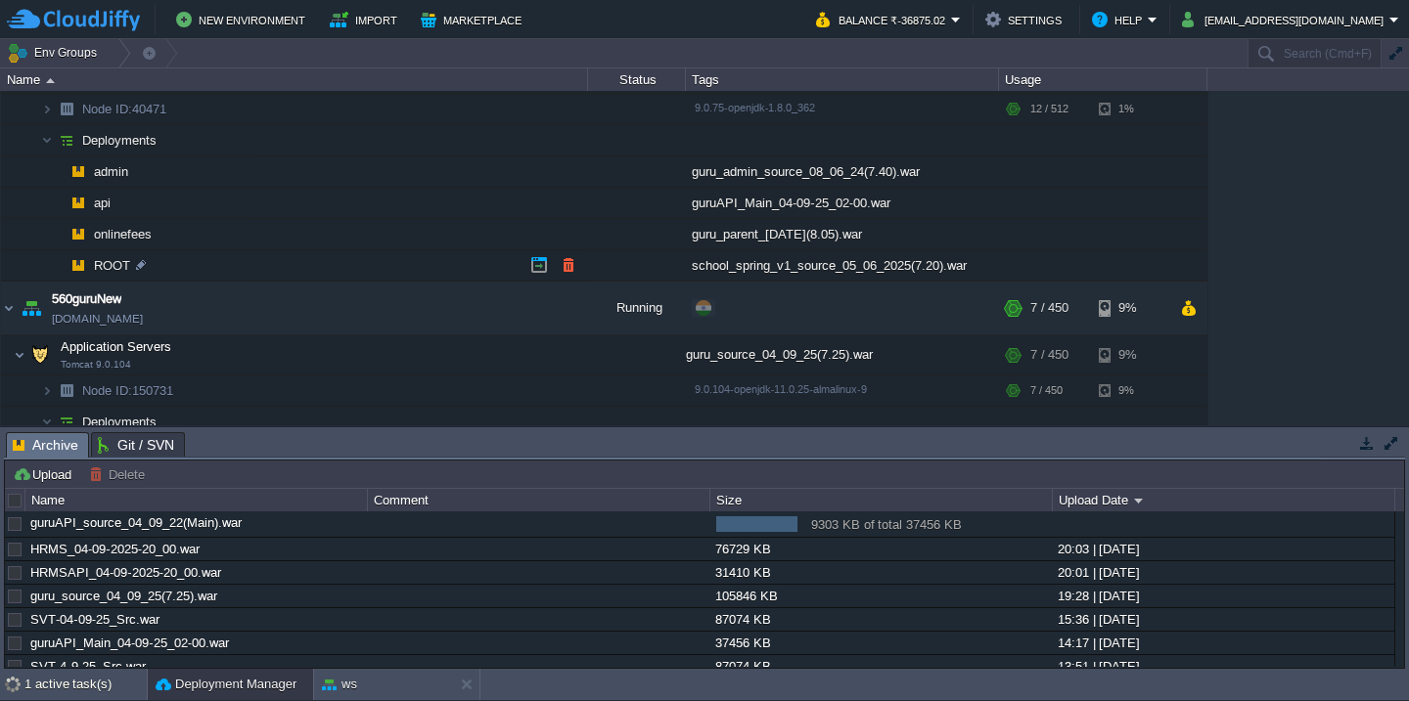
scroll to position [276, 0]
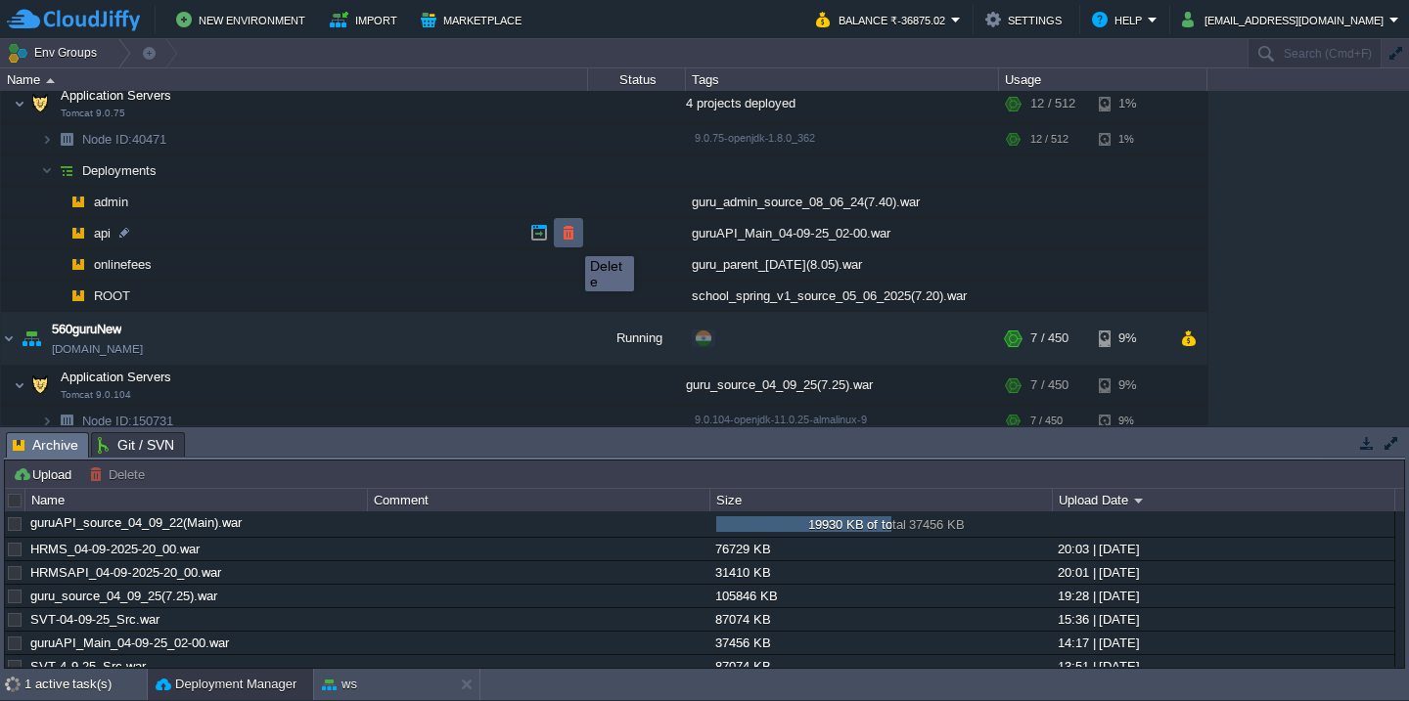
click at [570, 239] on button "button" at bounding box center [569, 233] width 18 height 18
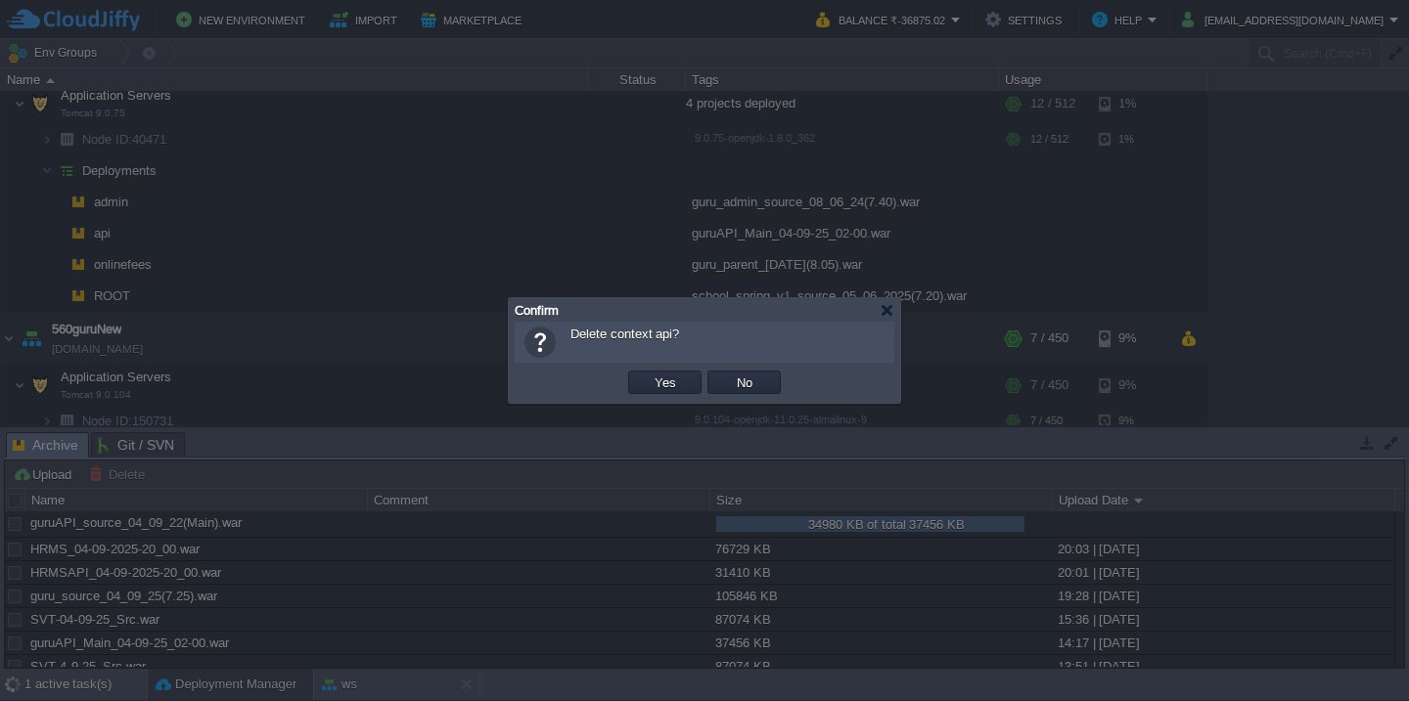
click at [649, 374] on button "Yes" at bounding box center [665, 383] width 33 height 18
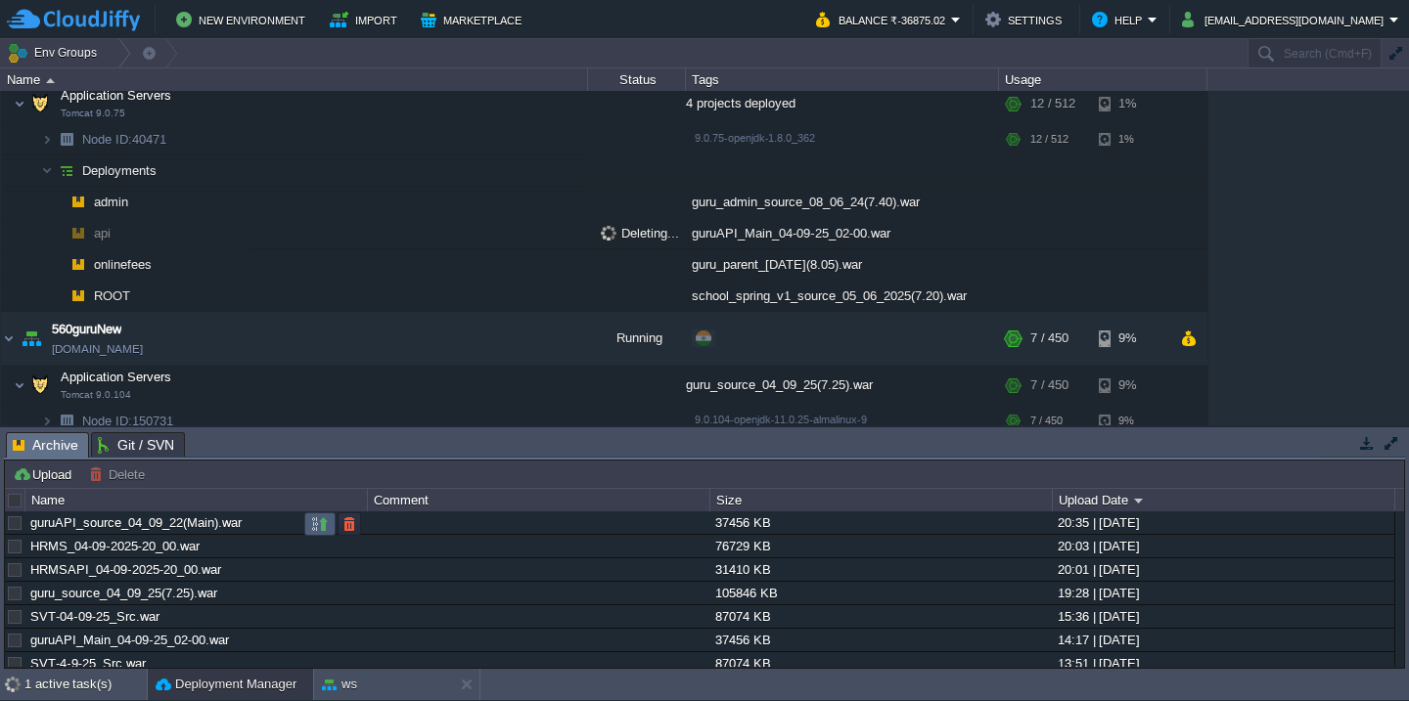
click at [320, 531] on button "button" at bounding box center [320, 525] width 18 height 18
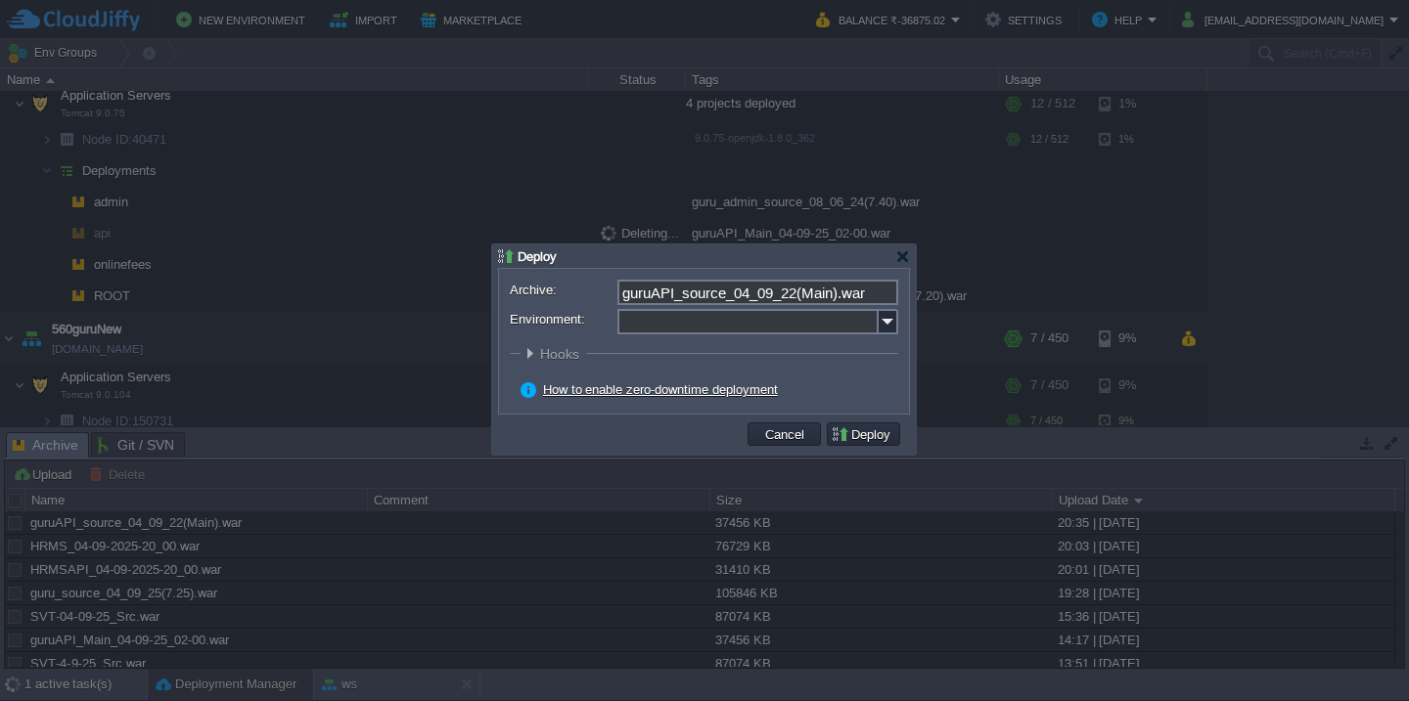
scroll to position [273, 0]
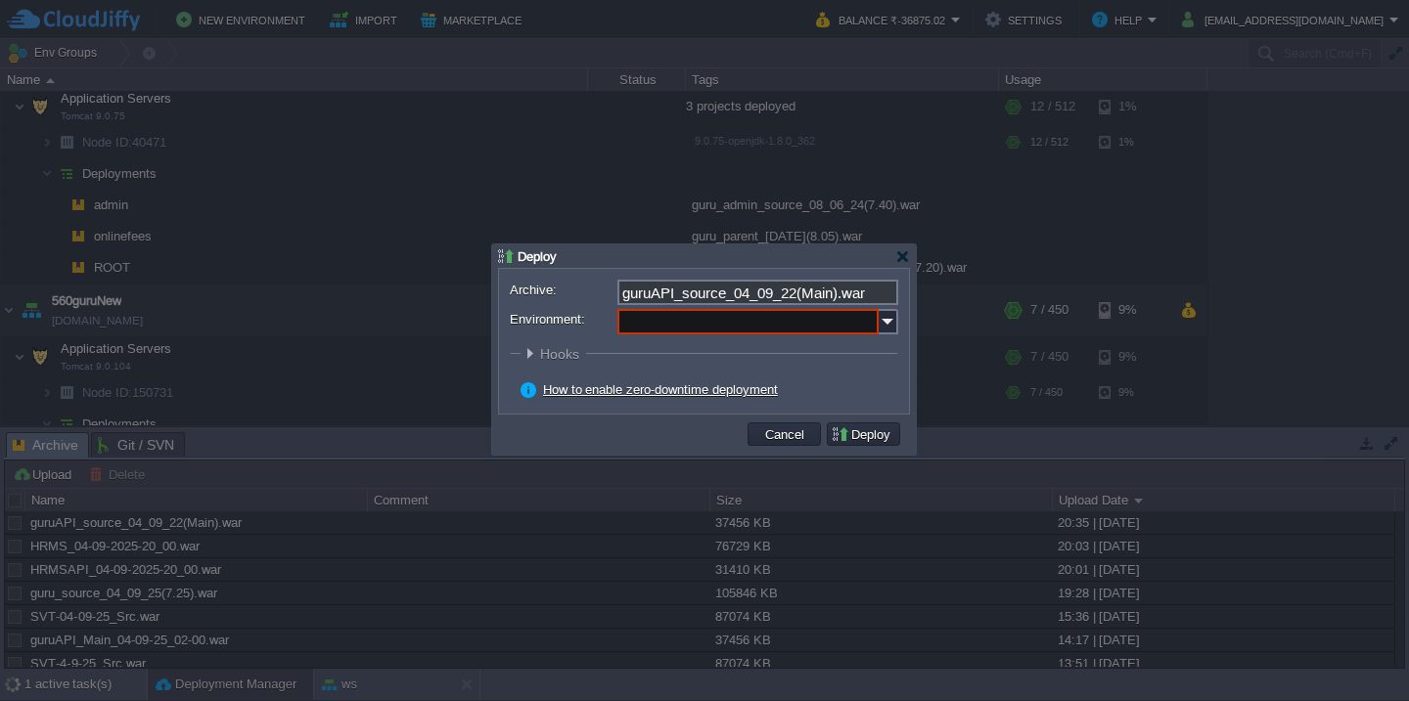
click at [715, 332] on input "Environment:" at bounding box center [747, 321] width 261 height 25
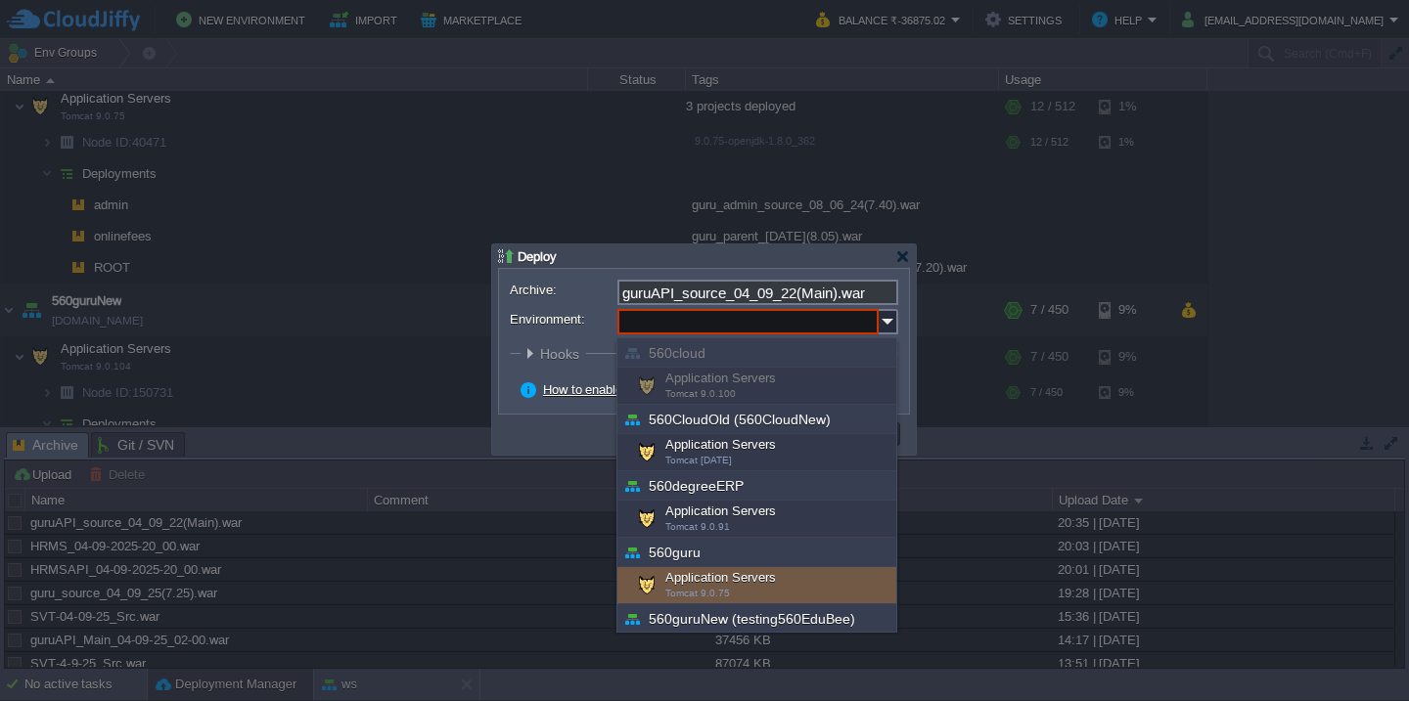
click at [676, 574] on div "Application Servers Tomcat 9.0.75" at bounding box center [756, 585] width 279 height 37
type input "Application Servers (560guru)"
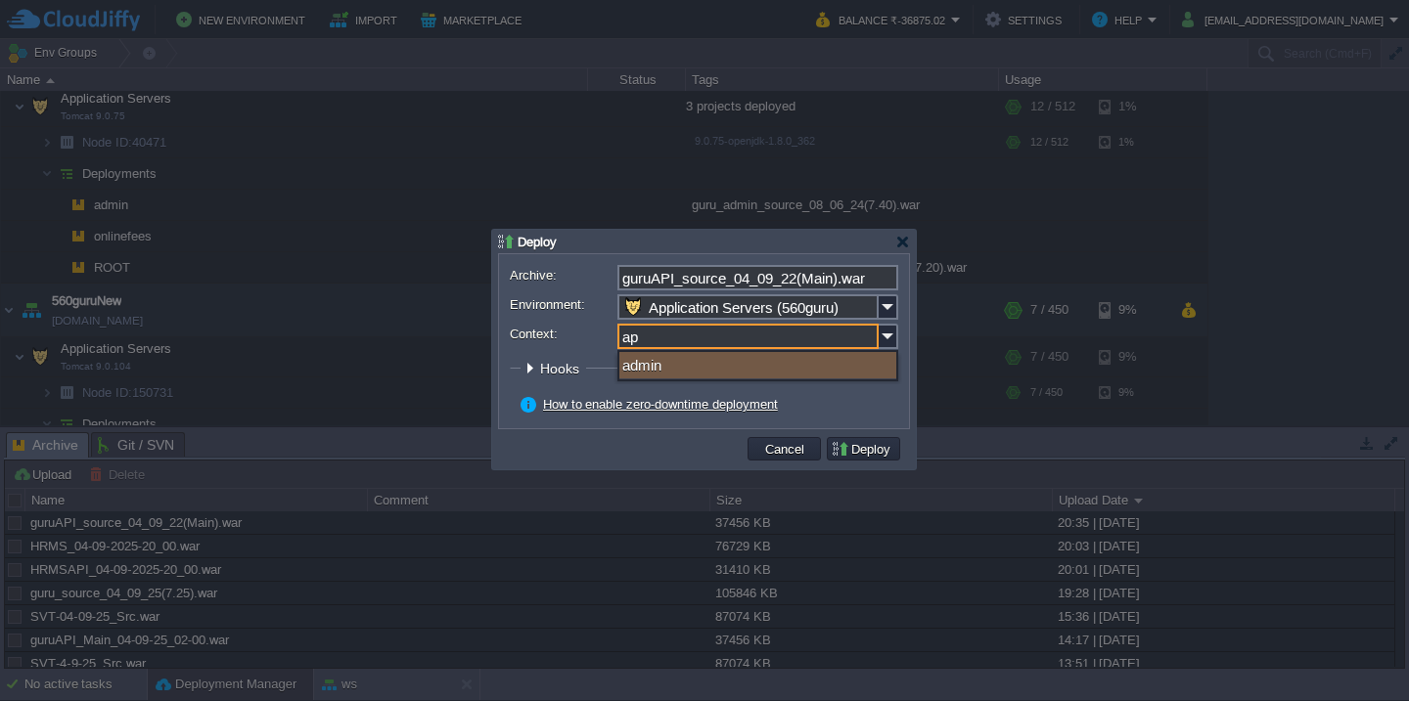
type input "api"
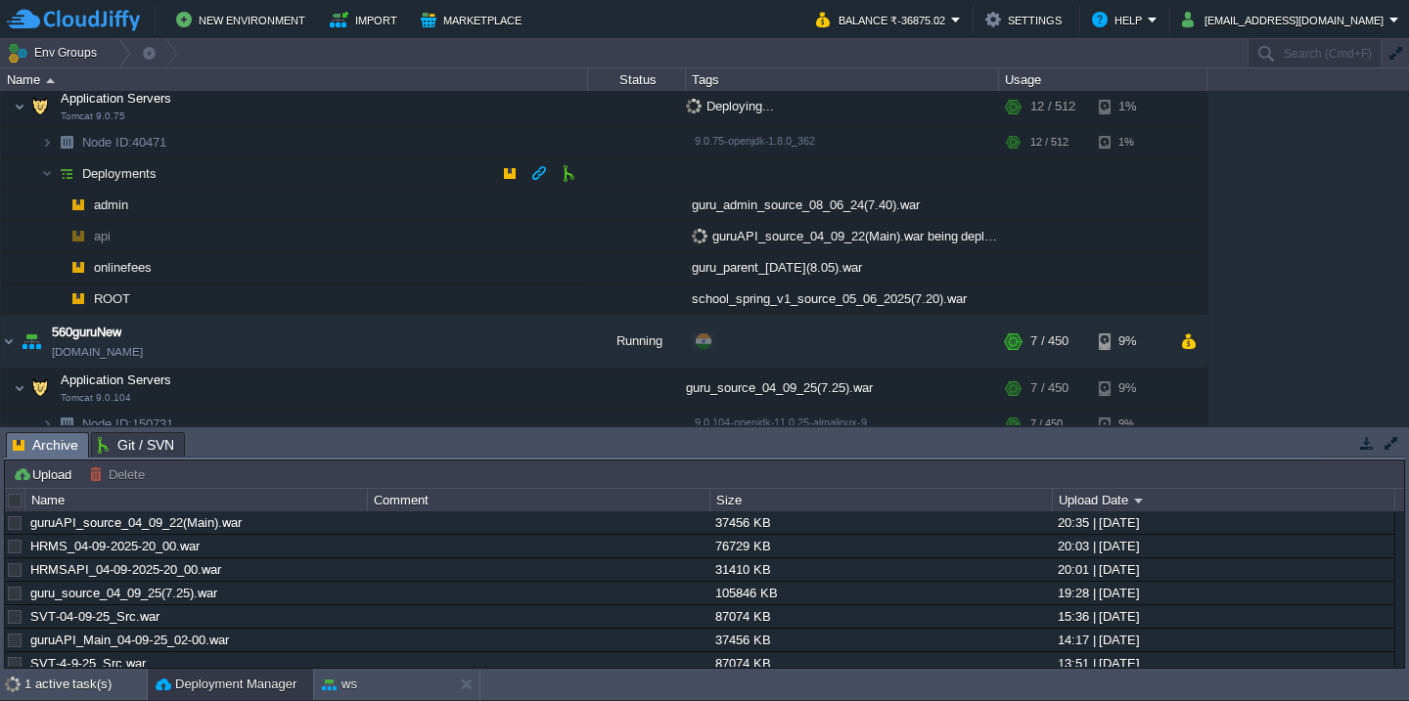
scroll to position [187, 0]
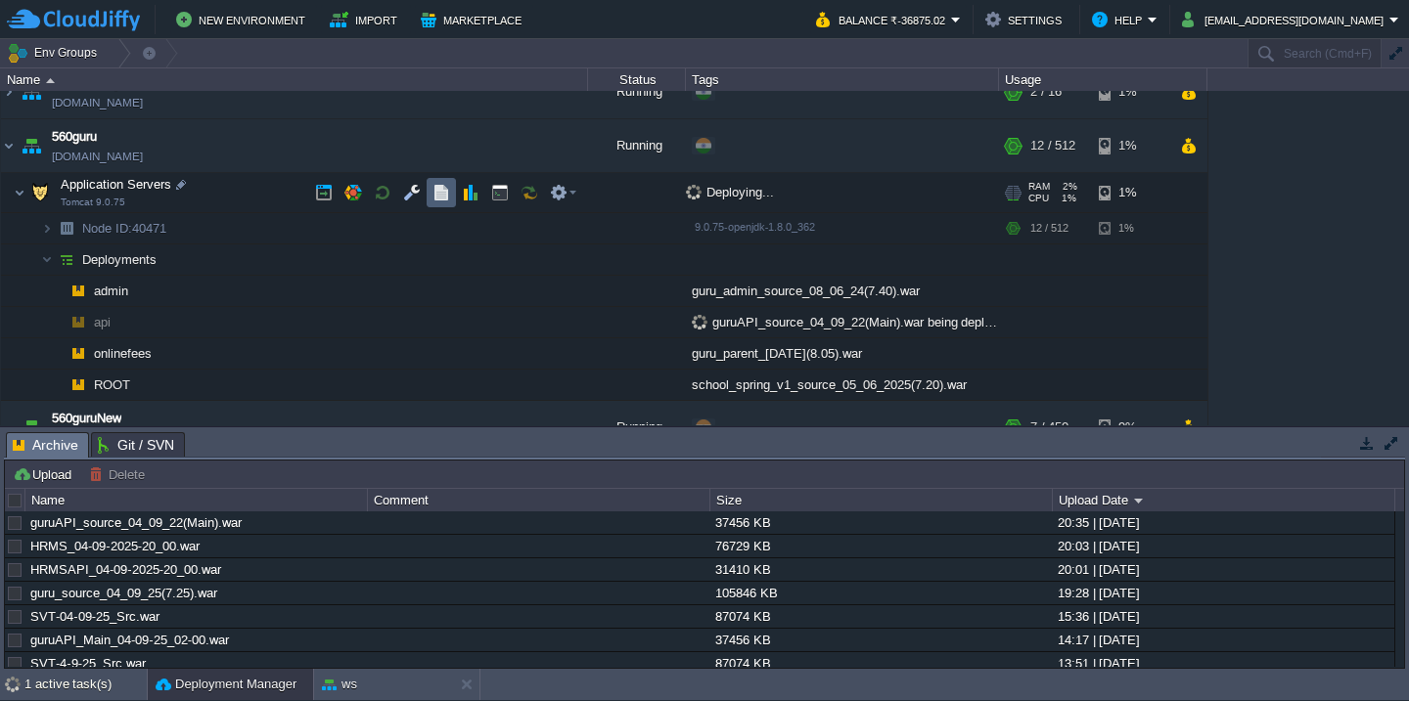
click at [447, 195] on button "button" at bounding box center [441, 193] width 18 height 18
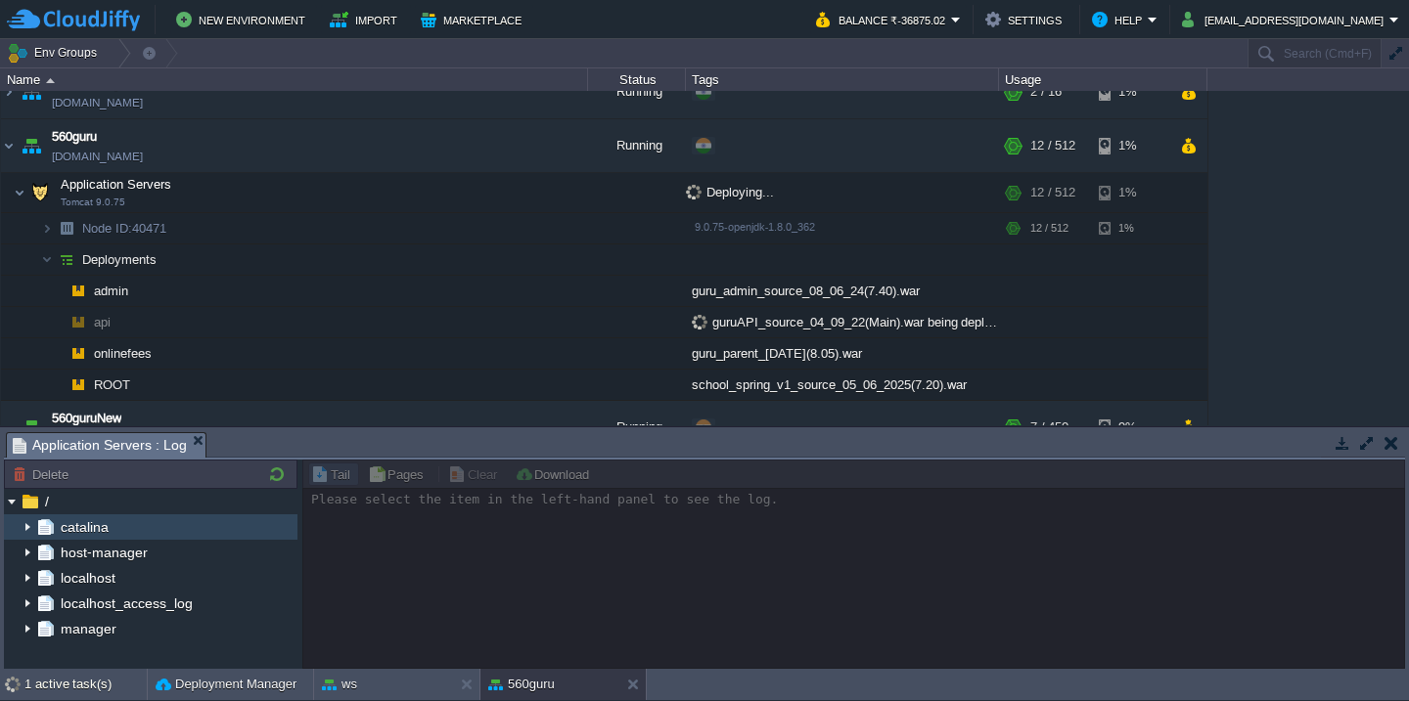
click at [29, 530] on img at bounding box center [28, 527] width 16 height 25
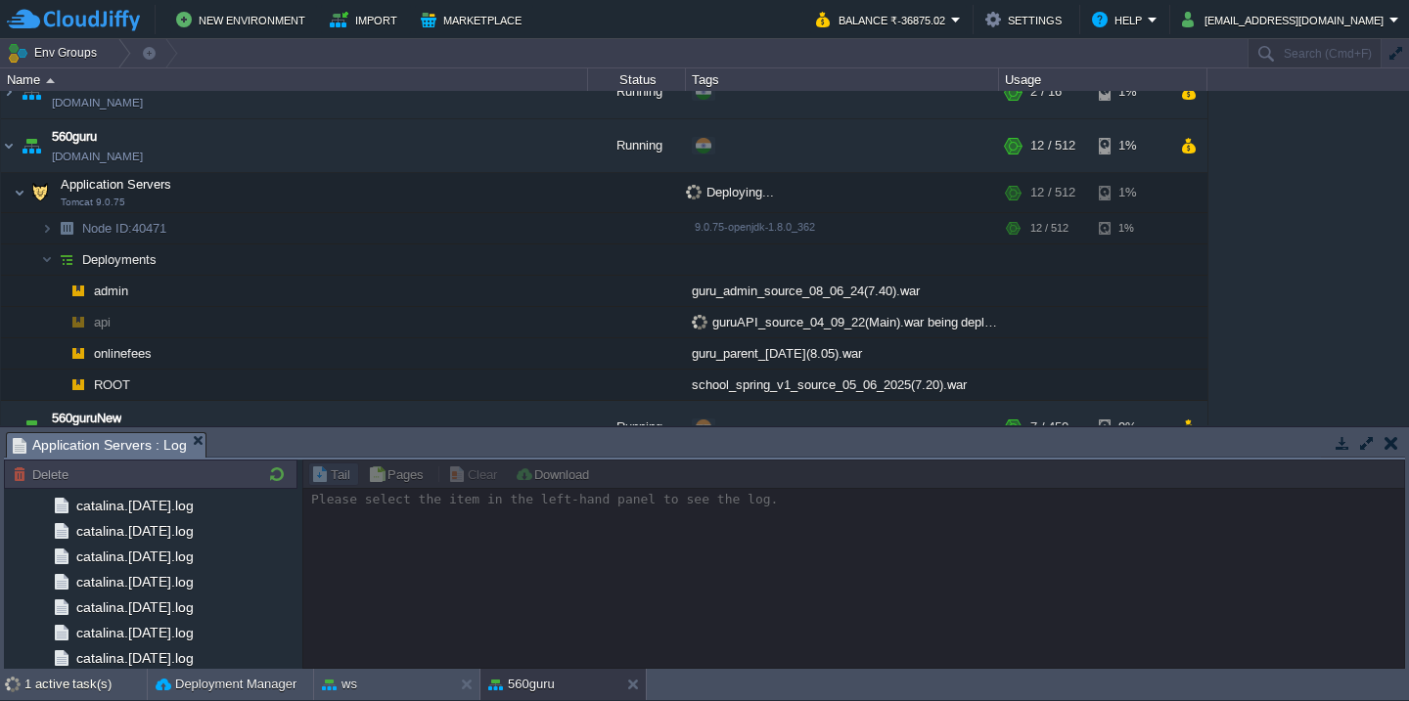
scroll to position [2314, 0]
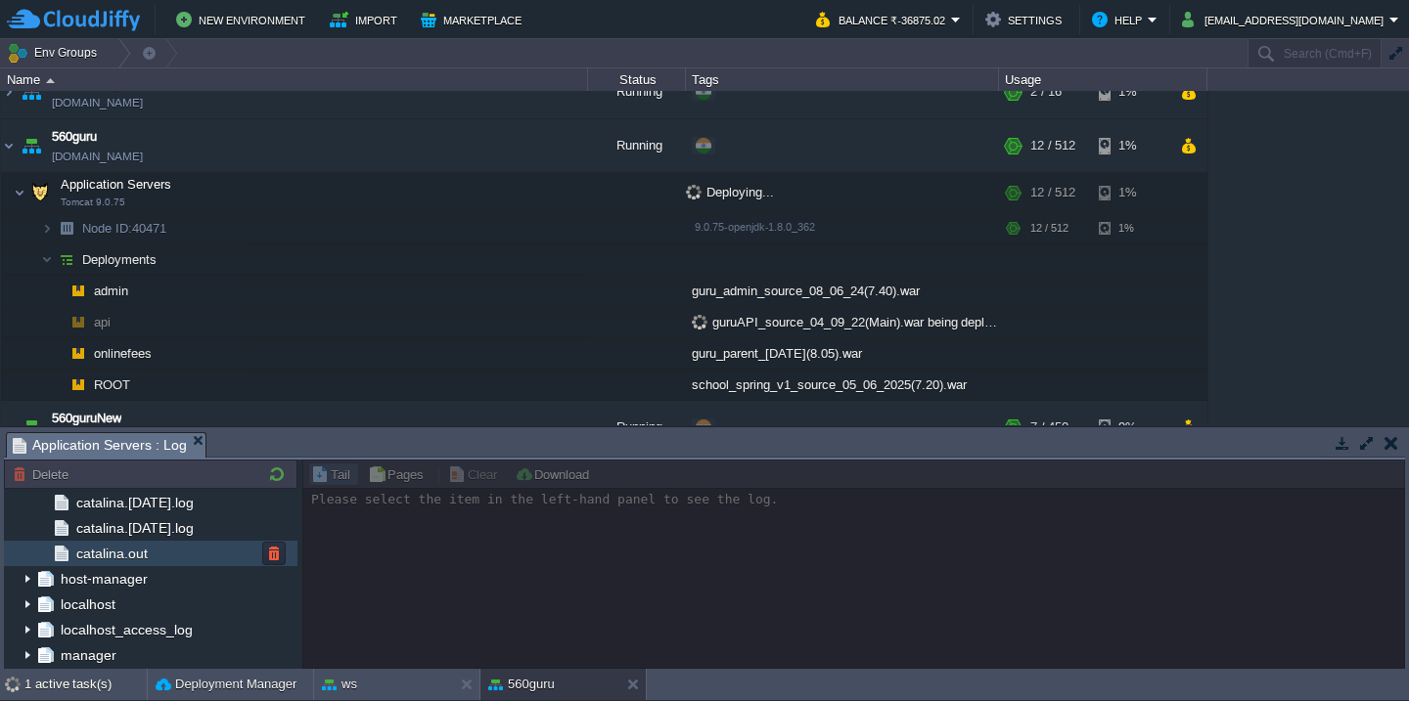
click at [182, 554] on div "catalina.out" at bounding box center [151, 553] width 294 height 25
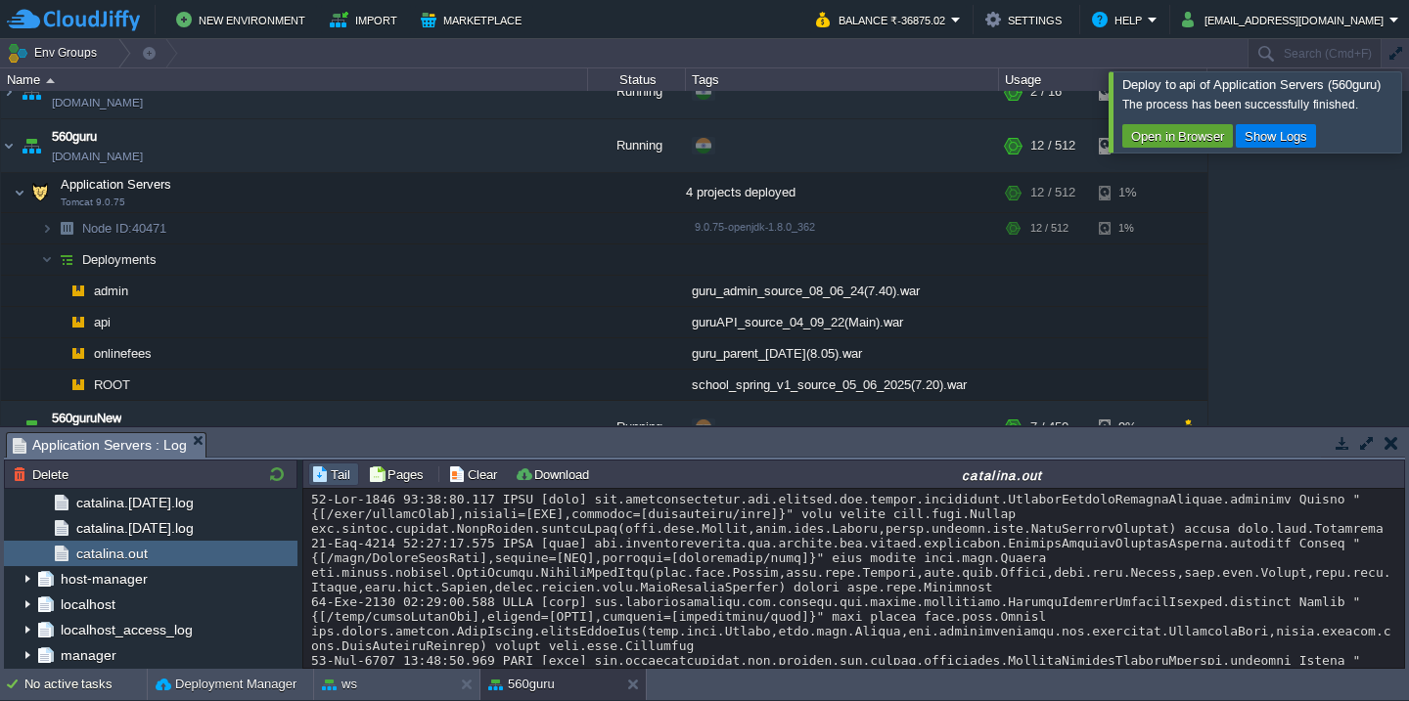
scroll to position [30200, 0]
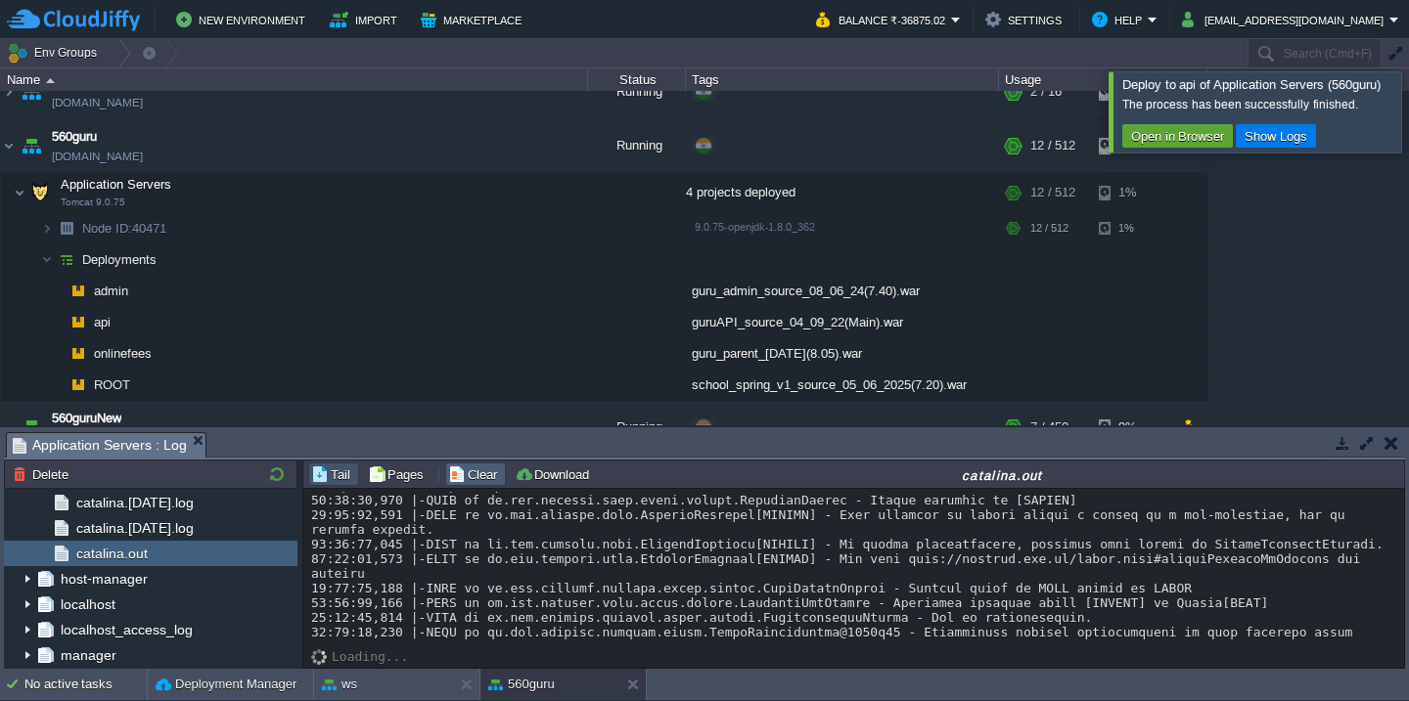
click at [452, 468] on button "Clear" at bounding box center [475, 475] width 55 height 18
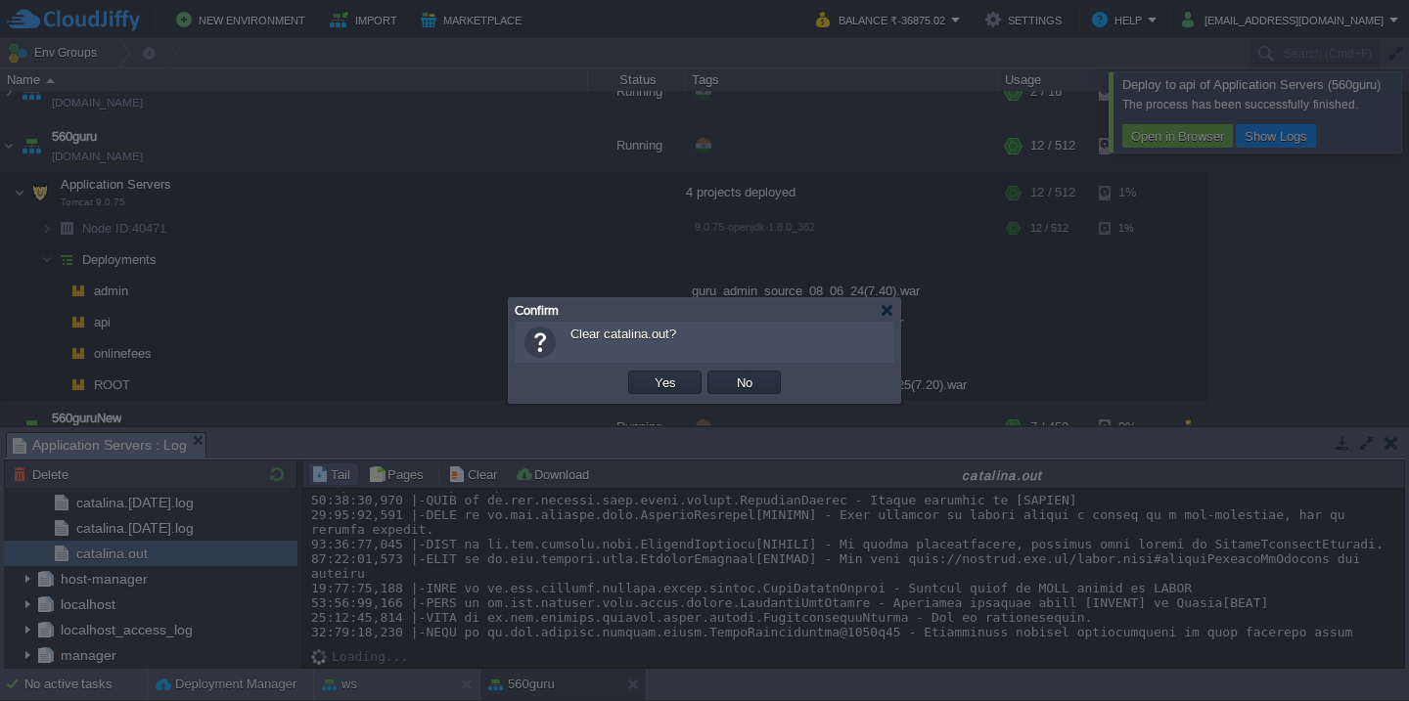
click at [649, 374] on button "Yes" at bounding box center [665, 383] width 33 height 18
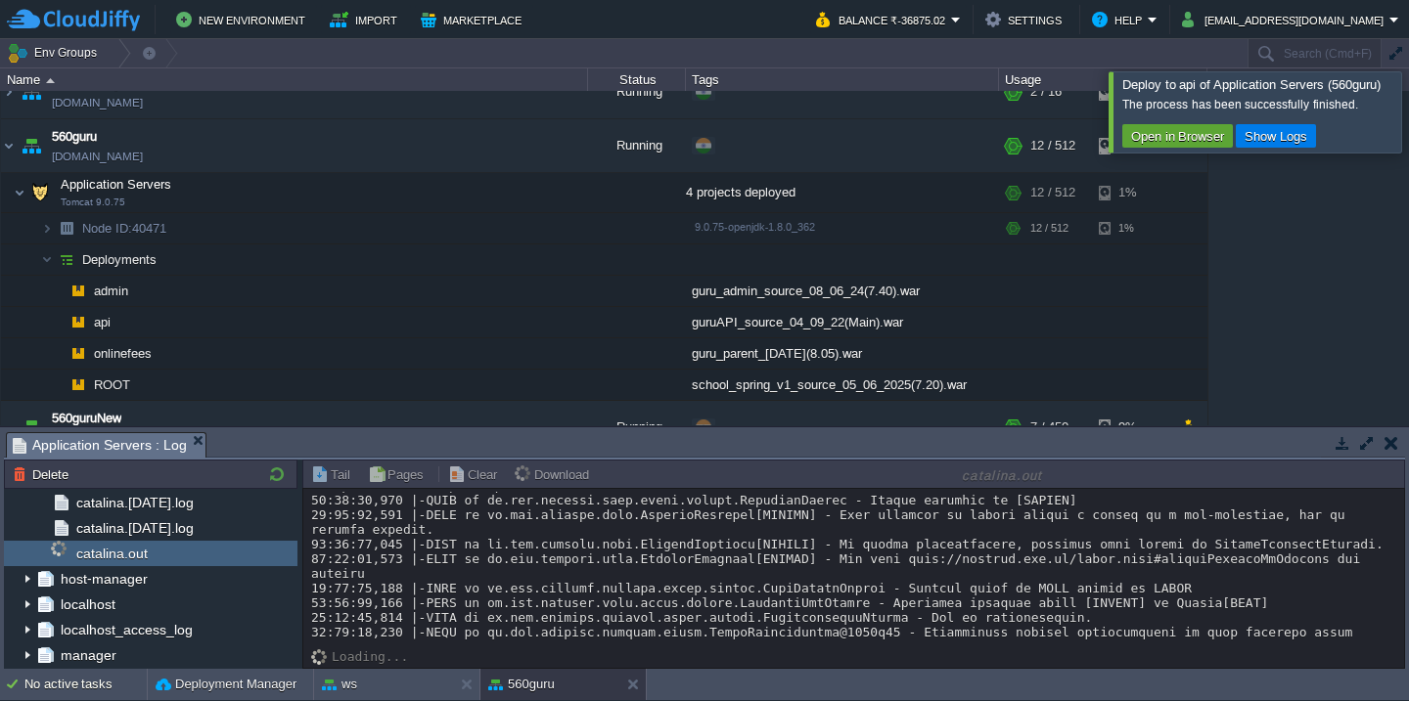
click at [1408, 122] on div at bounding box center [1432, 111] width 0 height 80
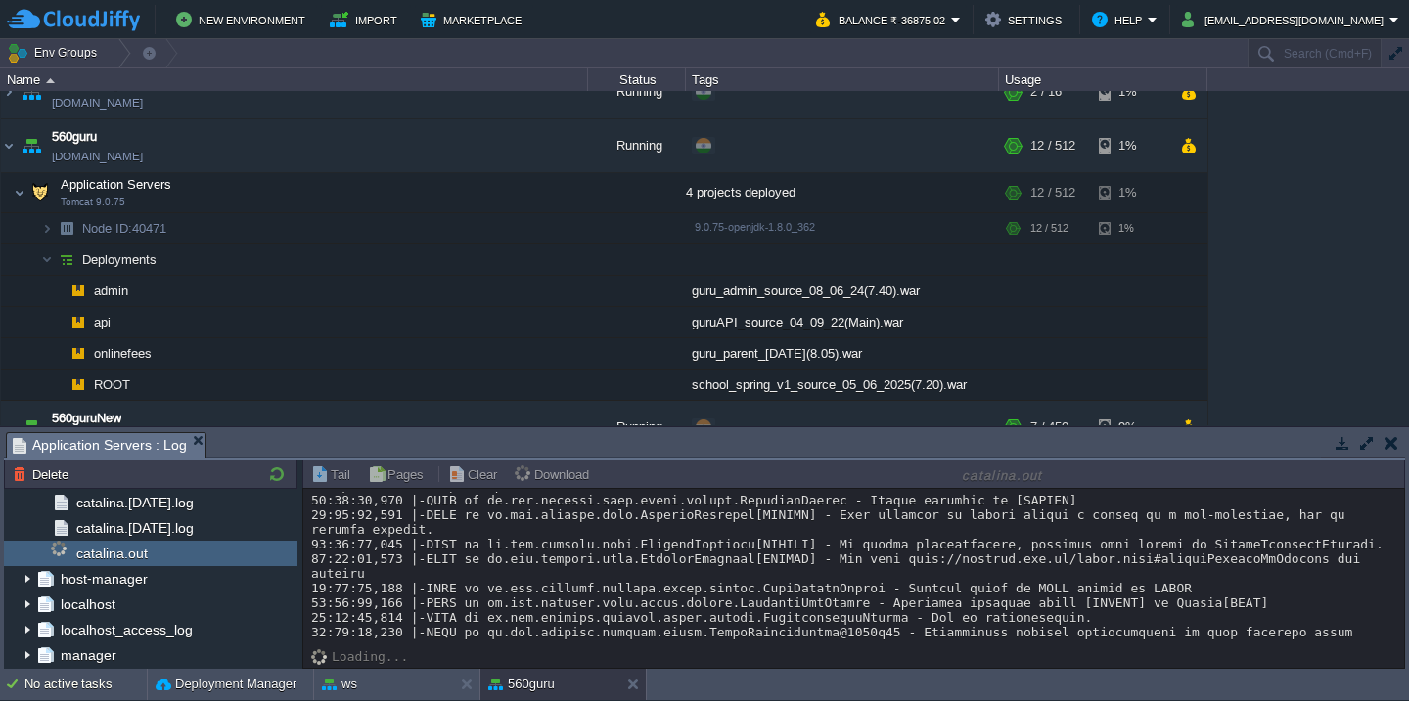
scroll to position [0, 0]
